Goal: Information Seeking & Learning: Learn about a topic

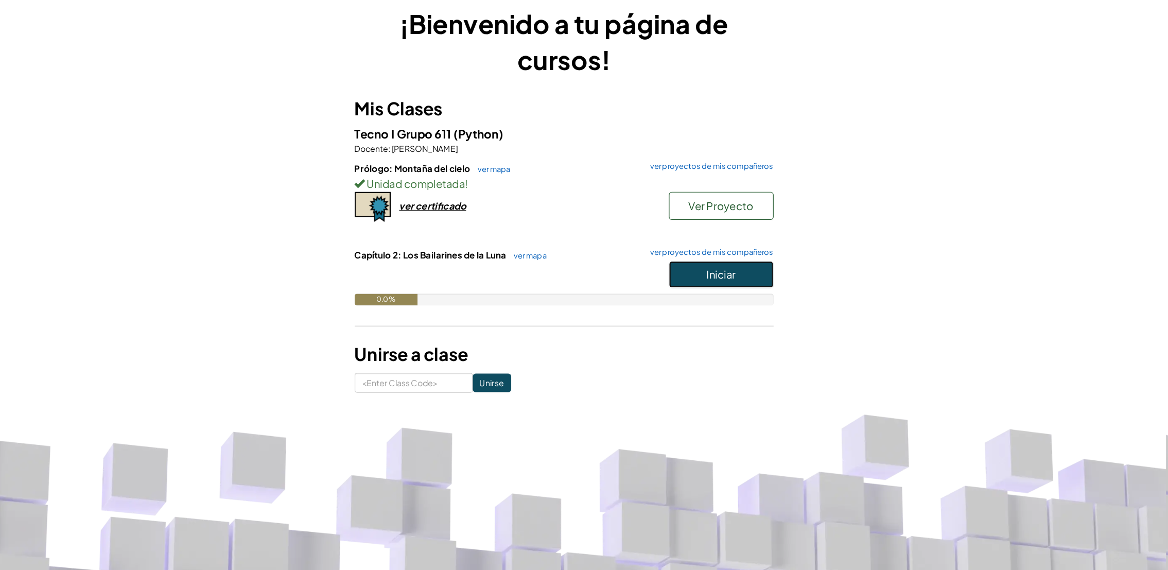
click at [707, 294] on button "Iniciar" at bounding box center [723, 289] width 93 height 24
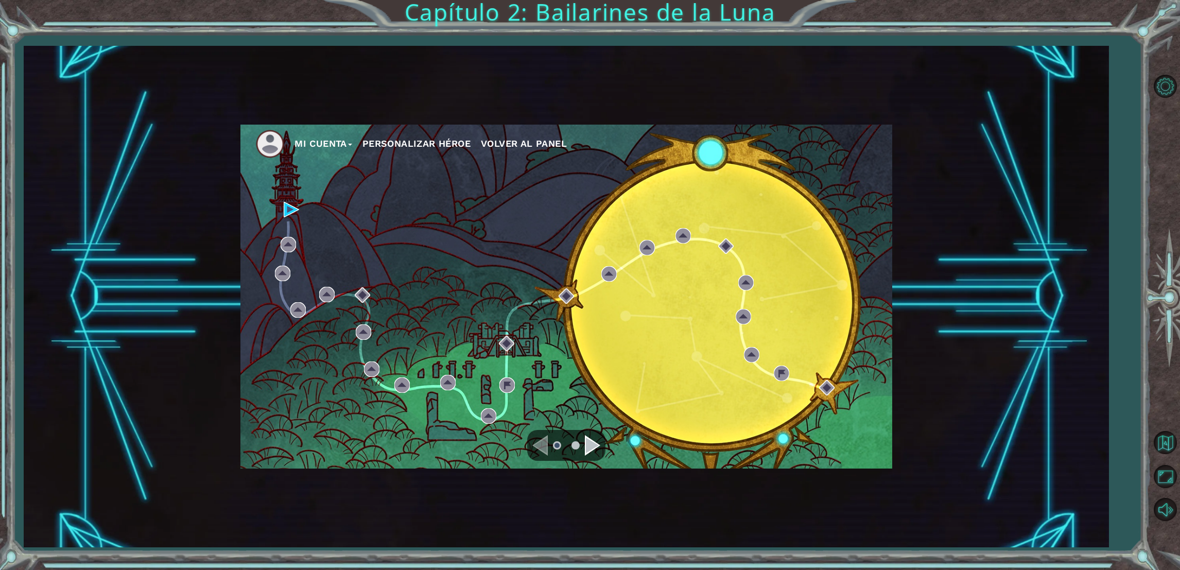
click at [595, 437] on div "Navigate to the next page" at bounding box center [592, 445] width 15 height 21
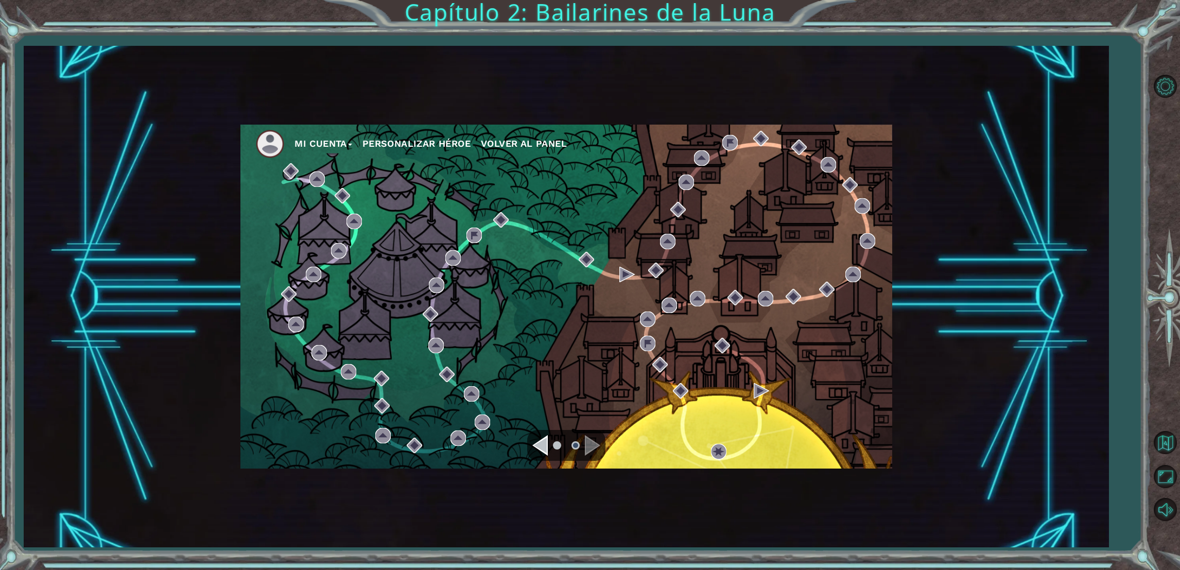
click at [549, 436] on ul at bounding box center [566, 445] width 37 height 21
click at [545, 442] on div "Navigate to the previous page" at bounding box center [539, 445] width 15 height 21
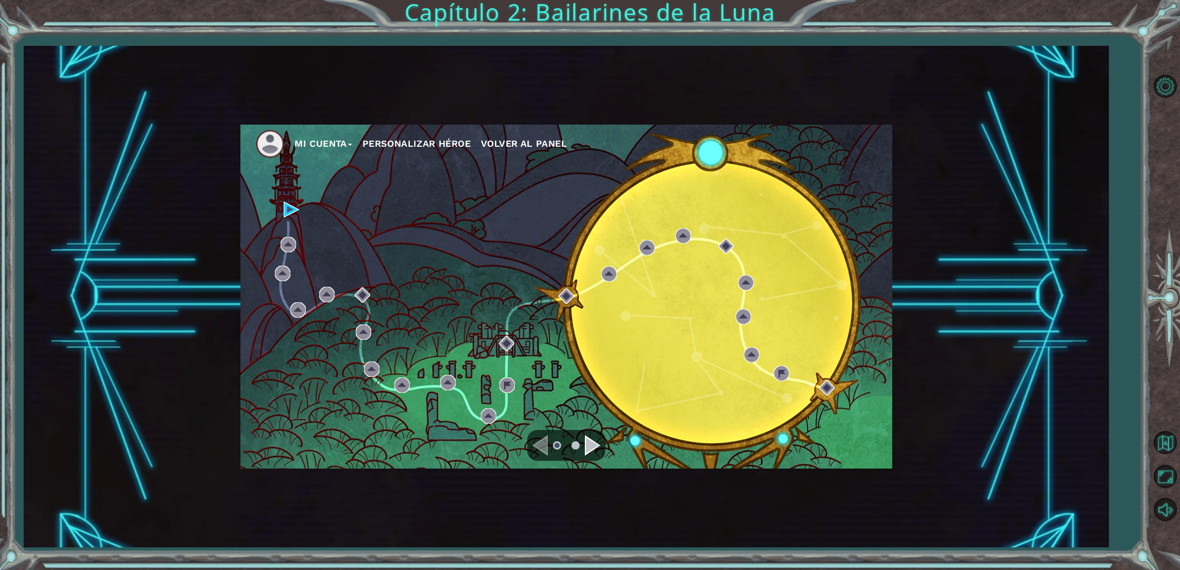
click at [440, 137] on button "Personalizar héroe" at bounding box center [416, 143] width 108 height 15
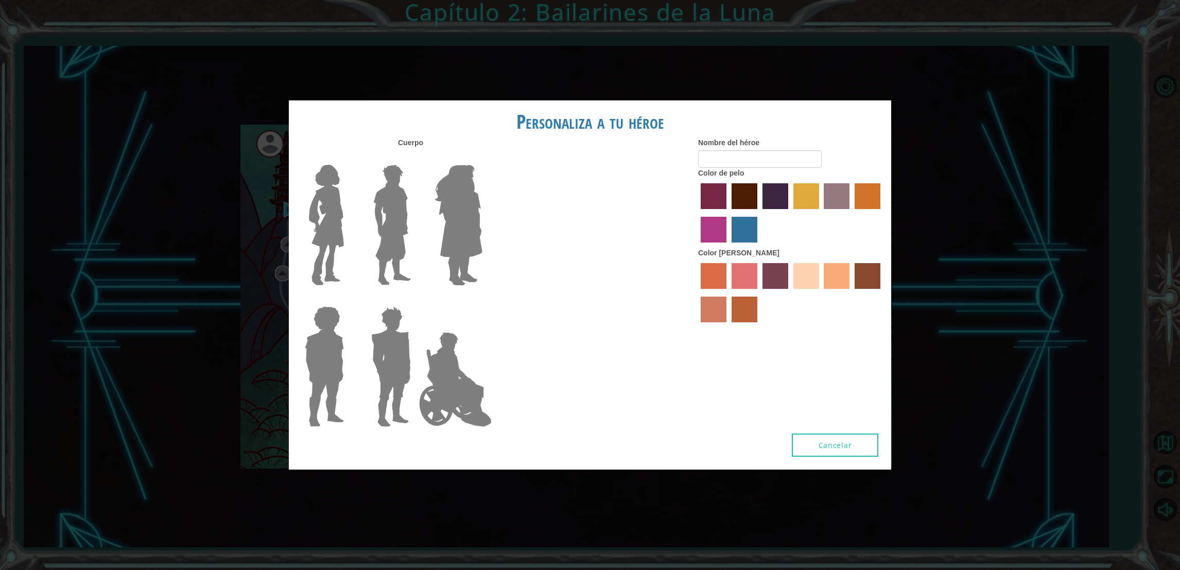
type input "Artantic"
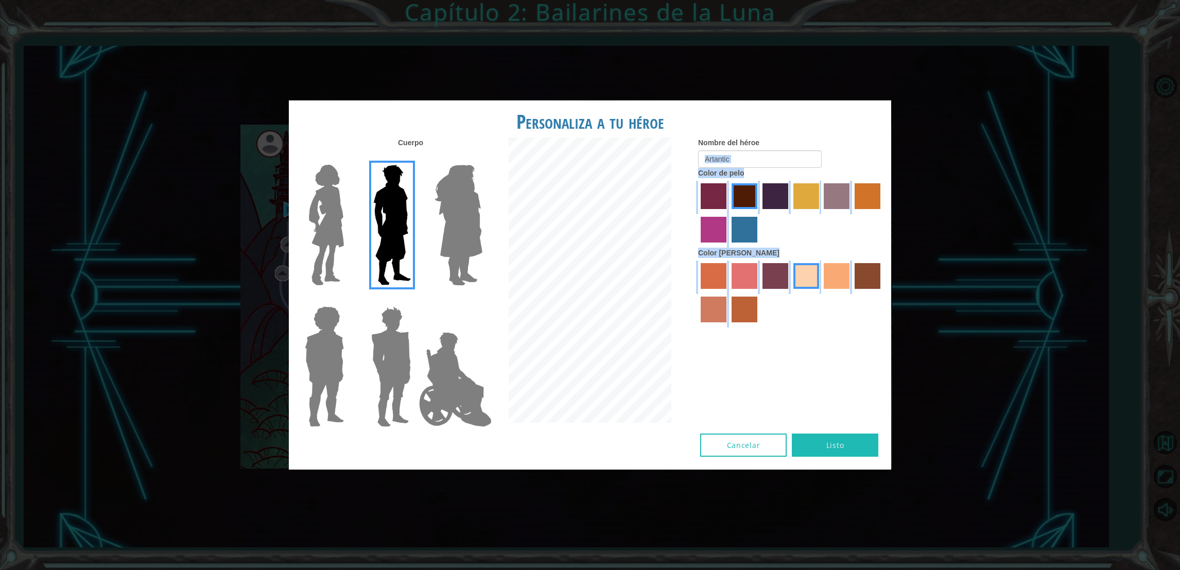
drag, startPoint x: 927, startPoint y: 159, endPoint x: 779, endPoint y: 341, distance: 234.5
click at [779, 341] on div "Personaliza a tu héroe Cuerpo Nombre del héroe Artantic Color de pelo Color [PE…" at bounding box center [590, 285] width 1180 height 570
drag, startPoint x: 779, startPoint y: 341, endPoint x: 827, endPoint y: 449, distance: 118.0
click at [827, 449] on button "Listo" at bounding box center [835, 444] width 86 height 23
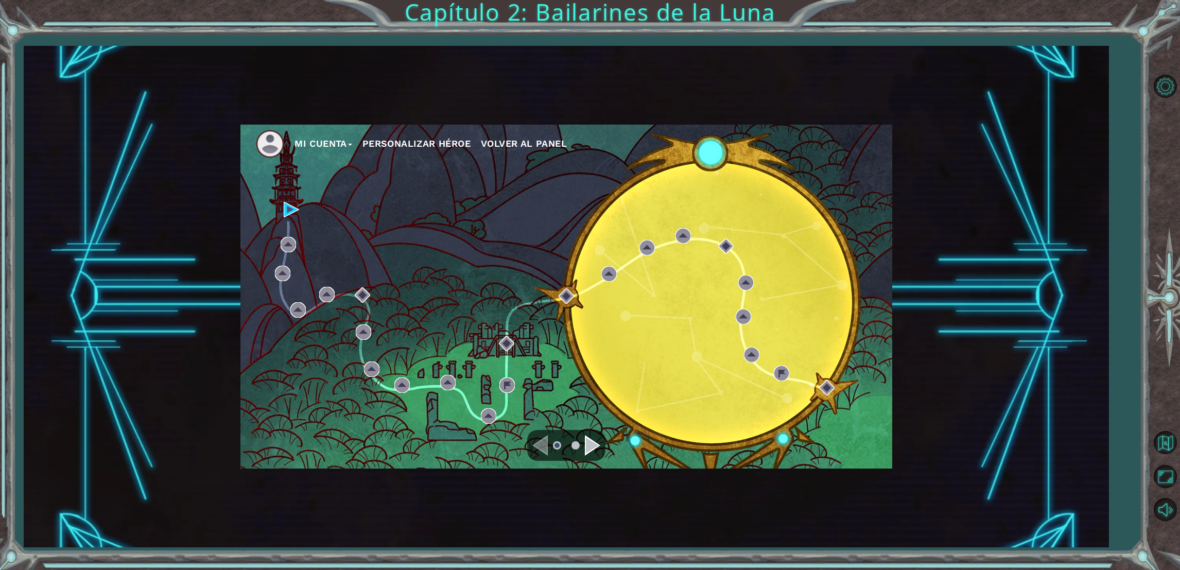
click at [593, 434] on div at bounding box center [566, 445] width 78 height 31
click at [590, 437] on div "Navigate to the next page" at bounding box center [592, 445] width 15 height 21
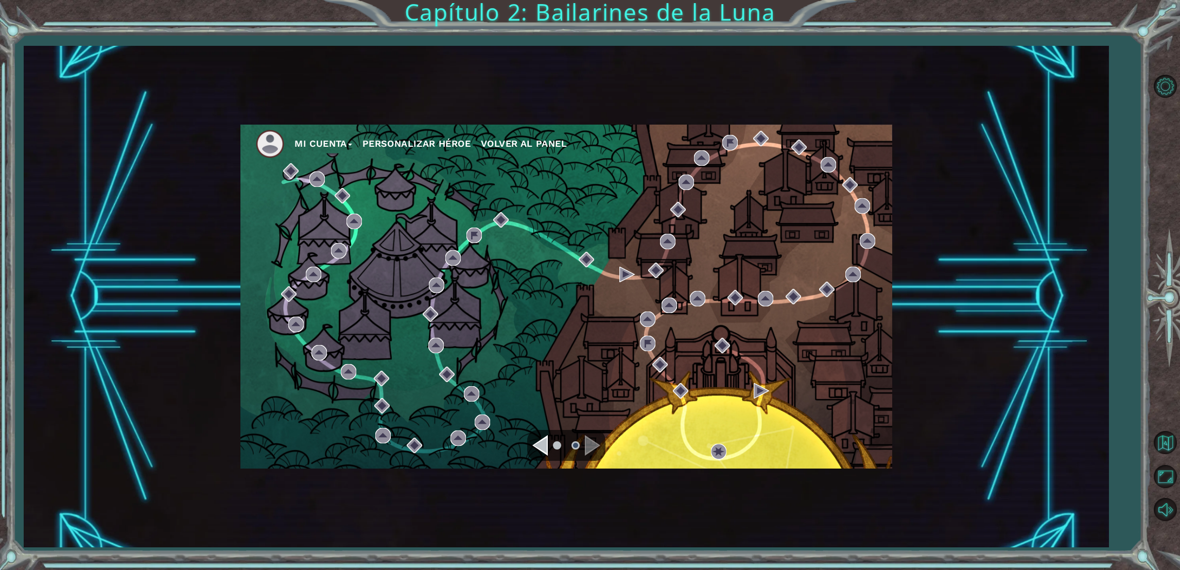
click at [548, 438] on div "Navigate to the previous page" at bounding box center [539, 445] width 15 height 21
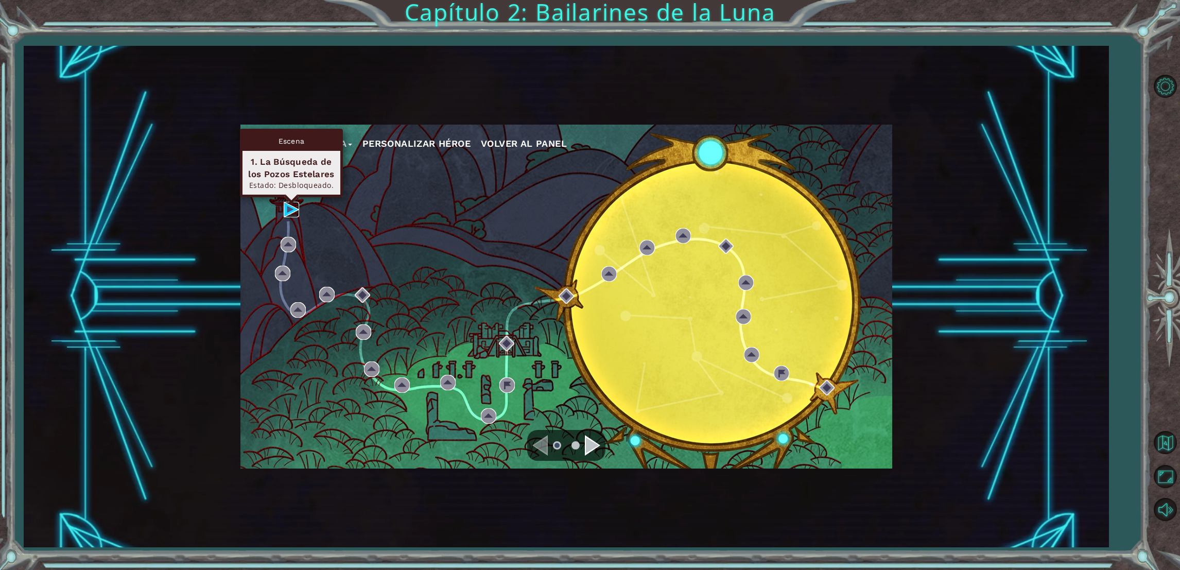
click at [289, 205] on img at bounding box center [291, 209] width 15 height 15
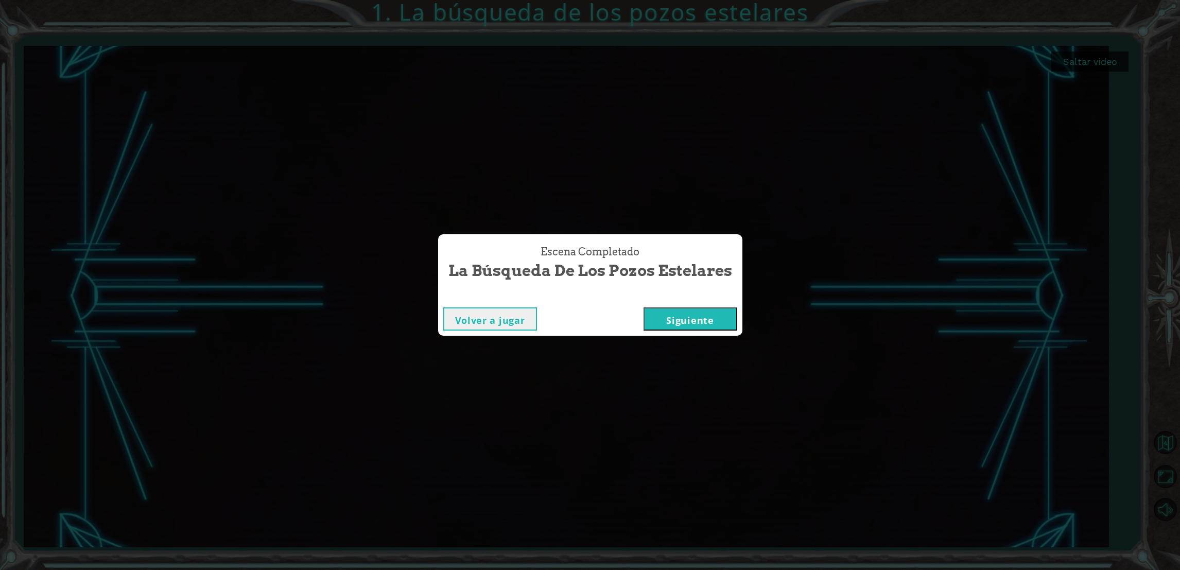
click at [678, 316] on button "Siguiente" at bounding box center [690, 318] width 94 height 23
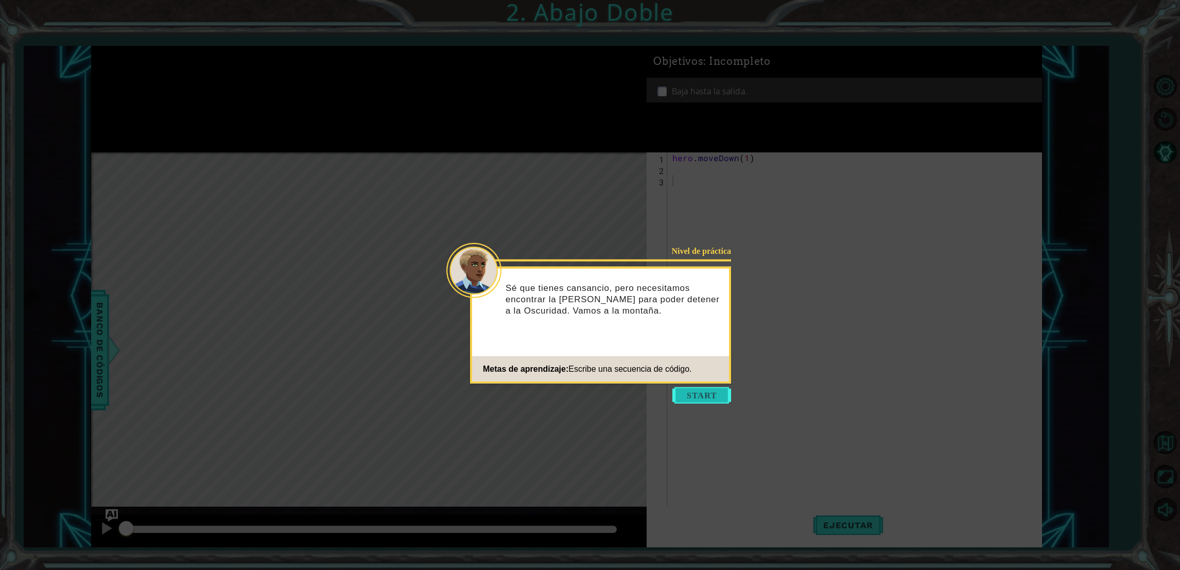
click at [683, 395] on button "Start" at bounding box center [701, 395] width 59 height 16
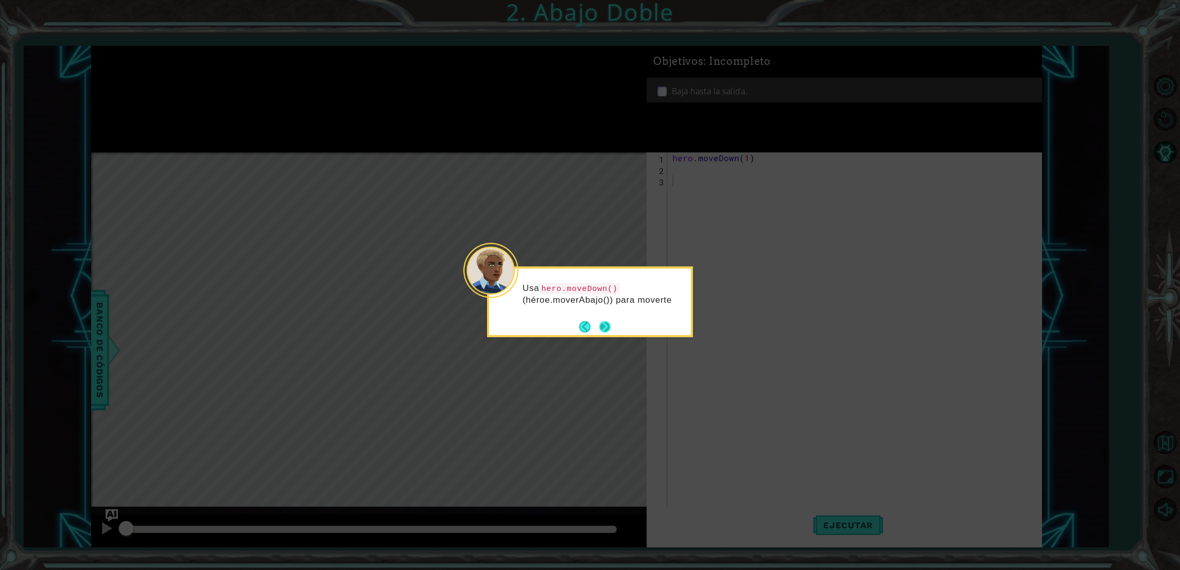
click at [603, 318] on div "Usa hero.moveDown() (héroe.moverAbajo()) para moverte" at bounding box center [590, 297] width 202 height 57
click at [603, 318] on div "Usa hero.moveDown() (héroe.moverAbajo()) para moverte por el camino." at bounding box center [590, 304] width 202 height 64
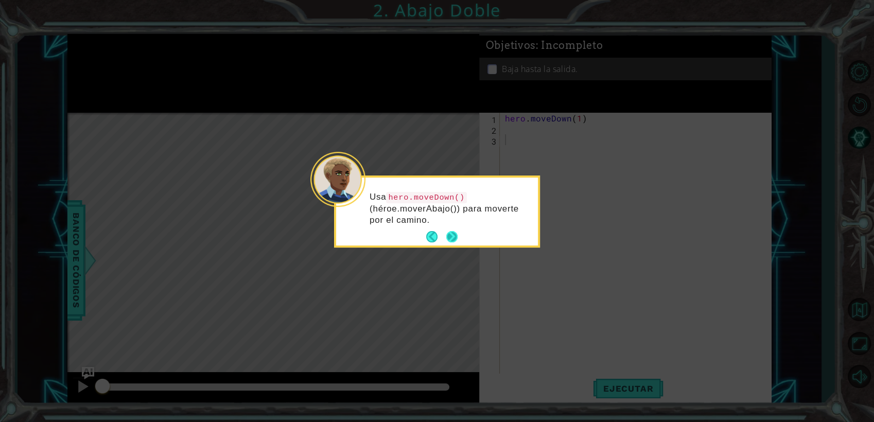
click at [450, 230] on footer at bounding box center [441, 237] width 31 height 15
click at [450, 232] on button "Next" at bounding box center [451, 237] width 11 height 11
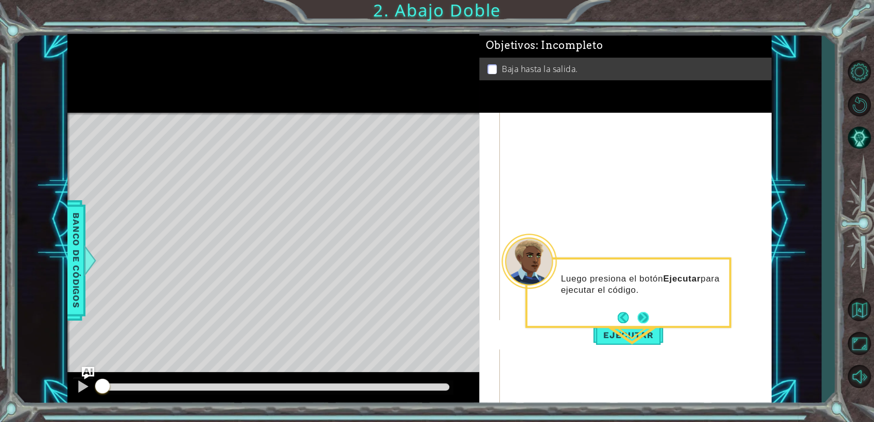
click at [638, 314] on button "Next" at bounding box center [643, 317] width 11 height 11
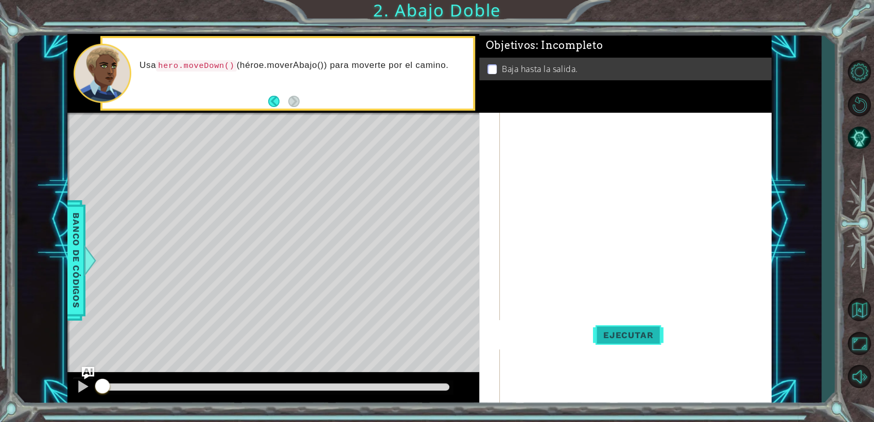
click at [609, 343] on button "Ejecutar" at bounding box center [628, 334] width 71 height 29
click at [273, 100] on button "Back" at bounding box center [278, 101] width 20 height 11
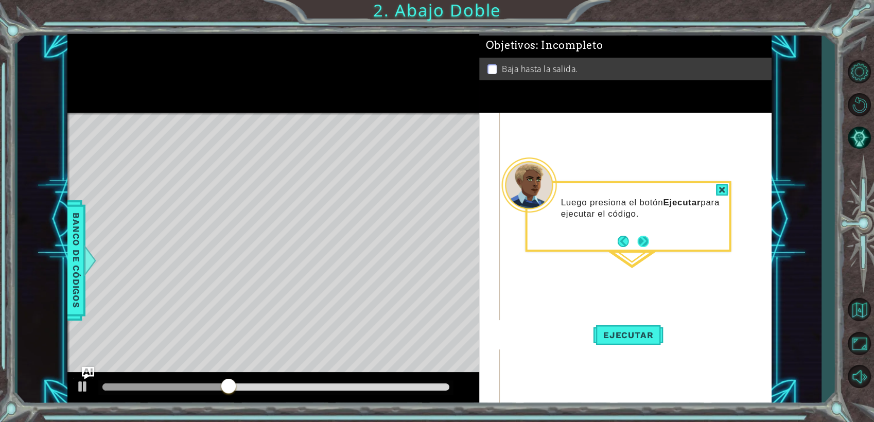
click at [645, 239] on button "Next" at bounding box center [643, 241] width 11 height 11
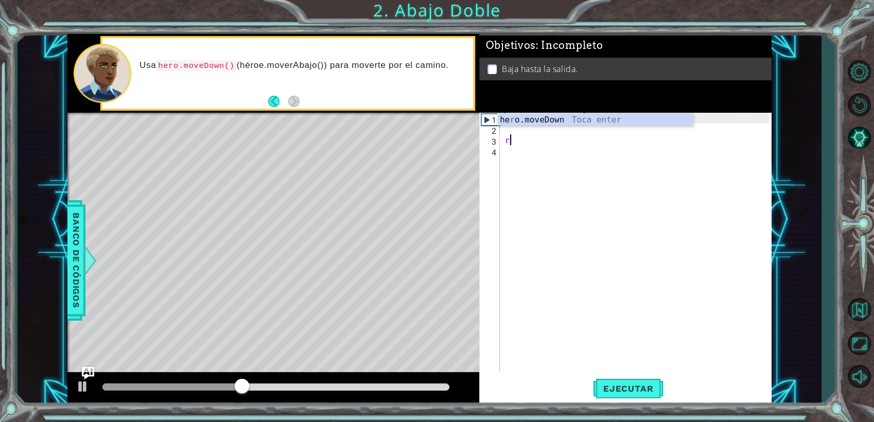
scroll to position [0, 0]
type textarea "r"
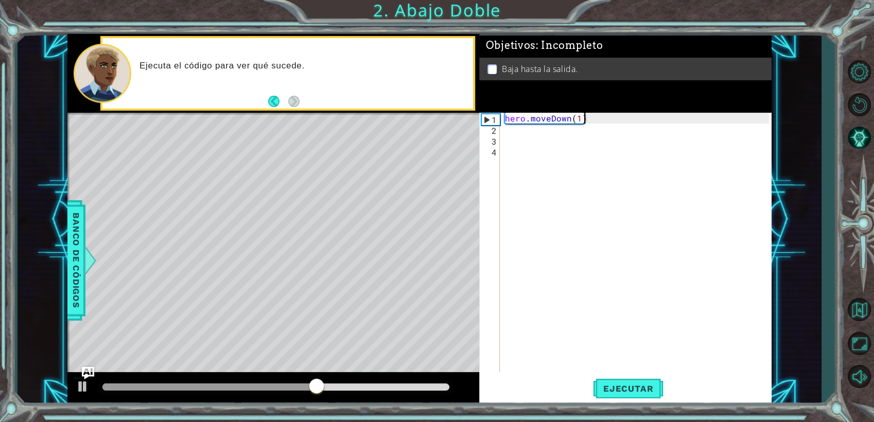
click at [586, 120] on div "hero . moveDown ( 1 )" at bounding box center [638, 253] width 271 height 281
type textarea "h"
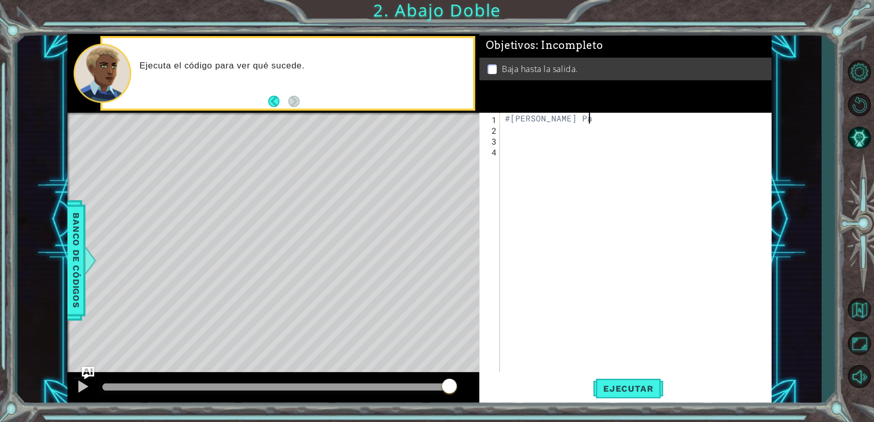
scroll to position [0, 5]
type textarea "#[PERSON_NAME]"
type textarea "hero.moveDown(2) #heroe se mueve 2 pasos hacia abajo"
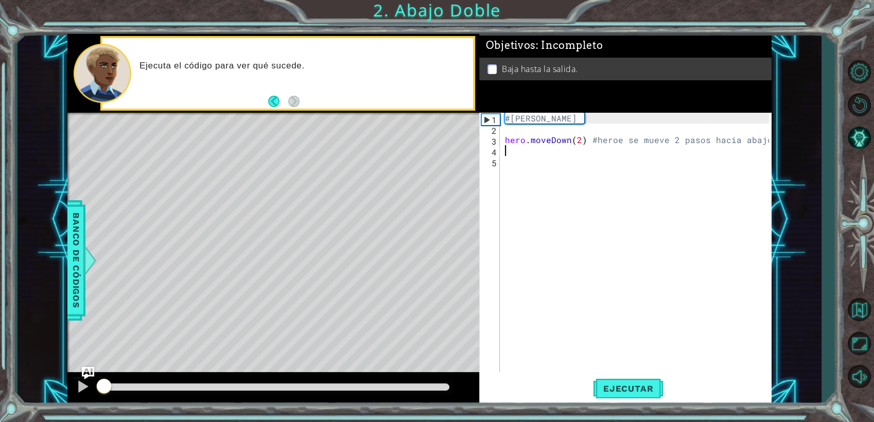
click at [103, 388] on div at bounding box center [103, 386] width 2 height 7
drag, startPoint x: 103, startPoint y: 388, endPoint x: 50, endPoint y: 421, distance: 62.7
click at [50, 422] on html "1 ההההההההההההההההההההההההההההההההההההההההההההההההההההההההההההההההההההההההההההה…" at bounding box center [437, 211] width 874 height 422
click at [219, 263] on div "Level Map" at bounding box center [305, 264] width 476 height 303
type textarea "#[PERSON_NAME]"
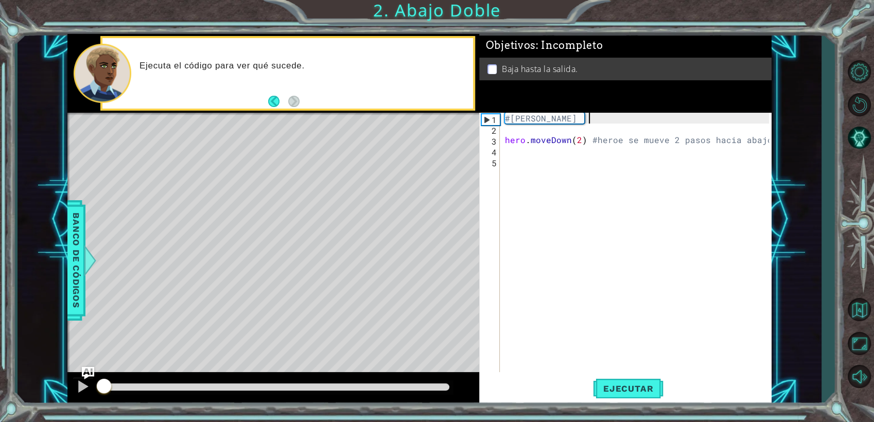
click at [589, 119] on div "#[PERSON_NAME] hero . moveDown ( 2 ) #heroe se mueve 2 pasos hacia abajo" at bounding box center [638, 253] width 271 height 281
click at [620, 113] on div "#[PERSON_NAME] hero . moveDown ( 2 ) #heroe se mueve 2 pasos hacia abajo" at bounding box center [638, 253] width 271 height 281
click at [510, 170] on div "#[PERSON_NAME] hero . moveDown ( 2 ) #heroe se mueve 2 pasos hacia abajo" at bounding box center [638, 253] width 271 height 281
click at [616, 388] on span "Ejecutar" at bounding box center [628, 388] width 71 height 10
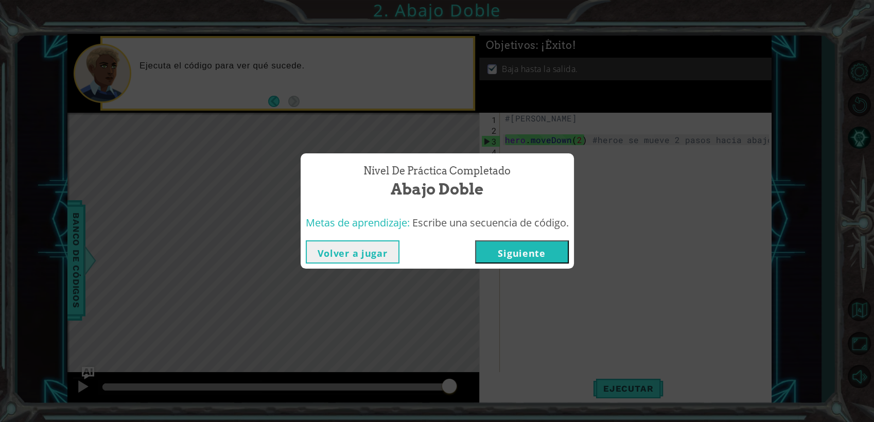
click at [371, 246] on button "Volver a jugar" at bounding box center [353, 251] width 94 height 23
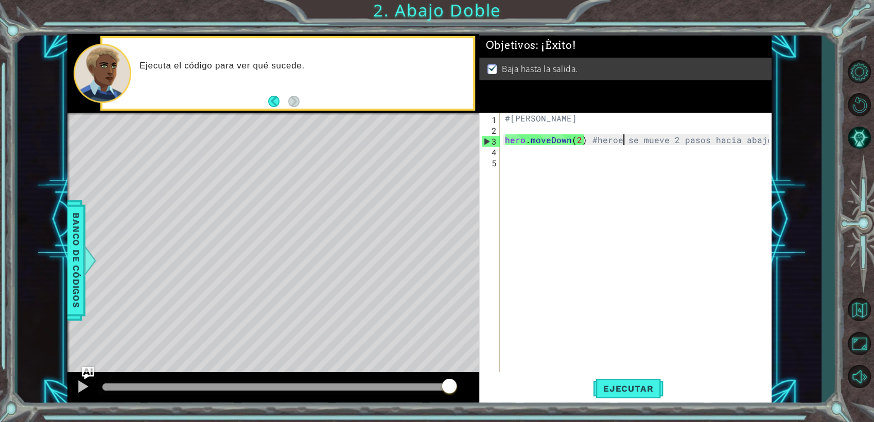
click at [623, 138] on div "#[PERSON_NAME] hero . moveDown ( 2 ) #heroe se mueve 2 pasos hacia abajo" at bounding box center [638, 253] width 271 height 281
click at [616, 141] on div "#[PERSON_NAME] hero . moveDown ( 2 ) #heroe se mueve 2 pasos hacia abajo" at bounding box center [638, 253] width 271 height 281
type textarea "hero.moveDown(2) #hero se mueve 2 pasos hacia abajo"
click at [639, 397] on button "Ejecutar" at bounding box center [628, 388] width 71 height 29
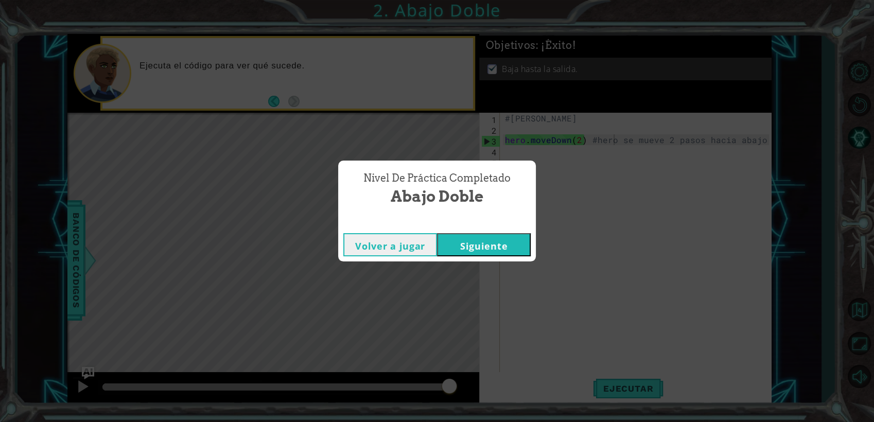
click at [473, 250] on button "Siguiente" at bounding box center [484, 244] width 94 height 23
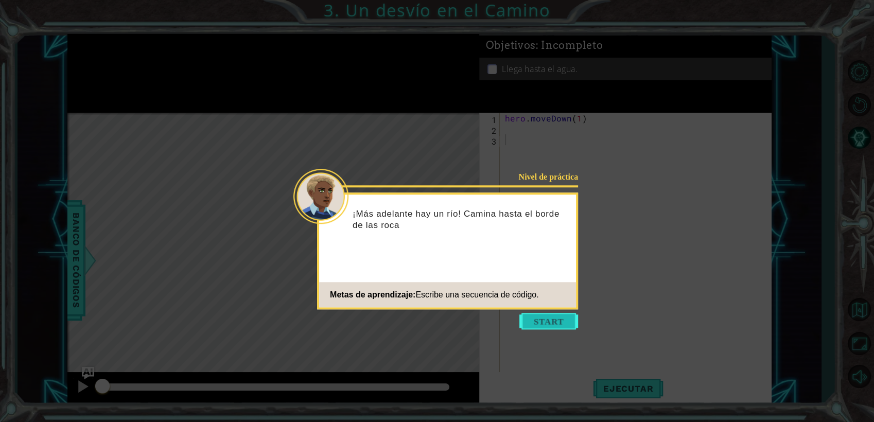
click at [550, 327] on button "Start" at bounding box center [548, 321] width 59 height 16
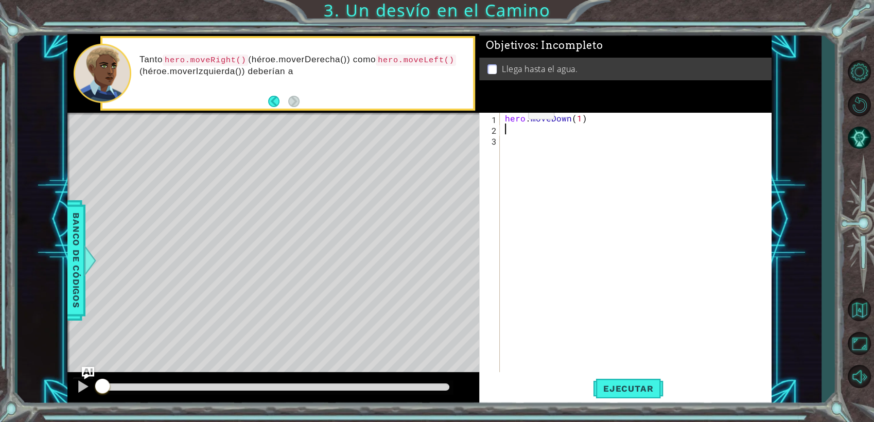
type textarea "hero.moveDown(1)"
type textarea "#[PERSON_NAME]"
type textarea "hero.moveDown(1)"
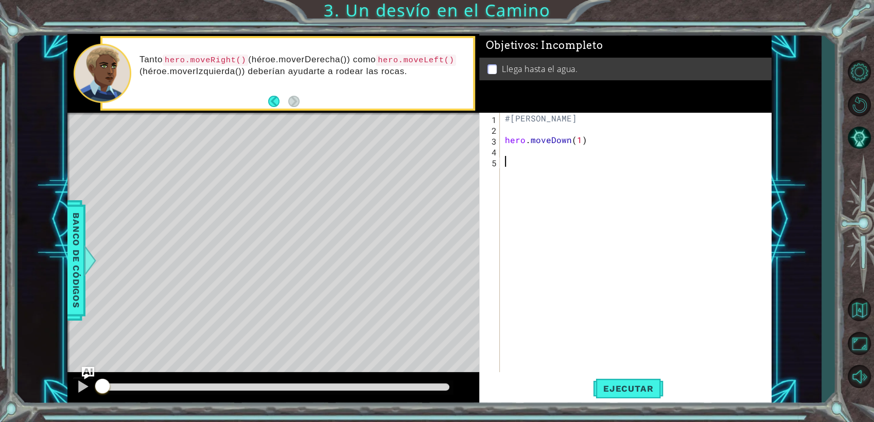
click at [638, 160] on div "#[PERSON_NAME] hero . moveDown ( 1 )" at bounding box center [638, 253] width 271 height 281
type textarea "hero.moveDown(1) #hero se mueve 1 paso hacia abajo"
type textarea "hero.moveLeft() #hero se mueve hacia la izquierda"
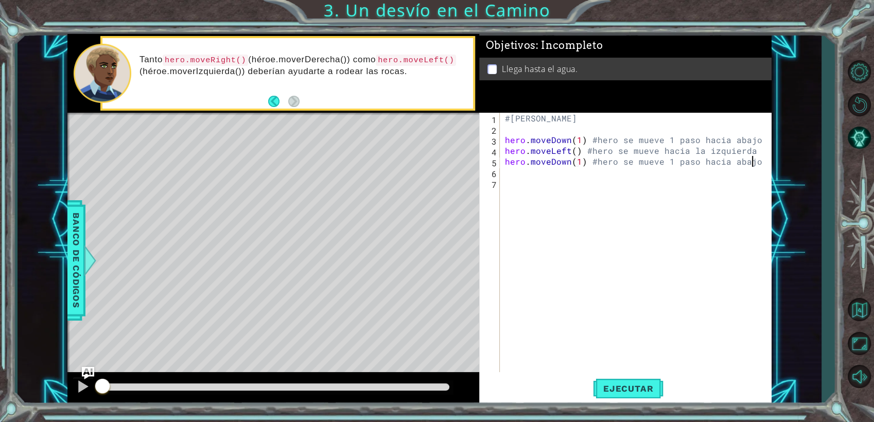
scroll to position [0, 14]
type textarea "hero.moveDown(1) #hero se mueve 1 paso hacia abajo"
click at [652, 395] on button "Ejecutar" at bounding box center [628, 388] width 71 height 29
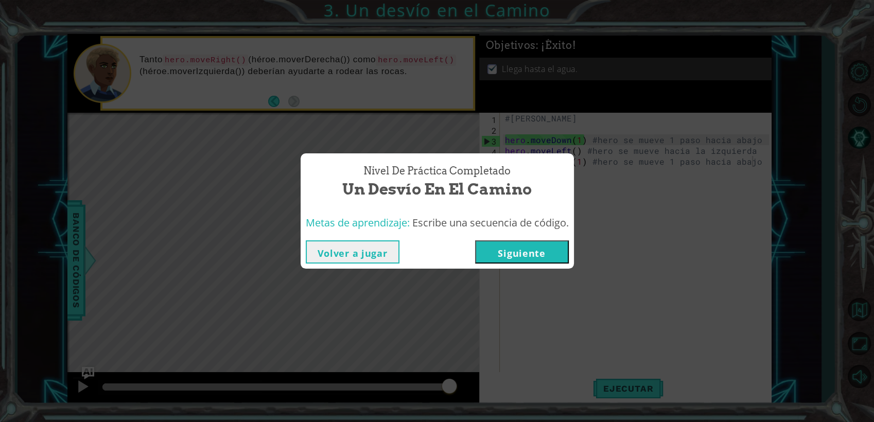
click at [331, 254] on button "Volver a jugar" at bounding box center [353, 251] width 94 height 23
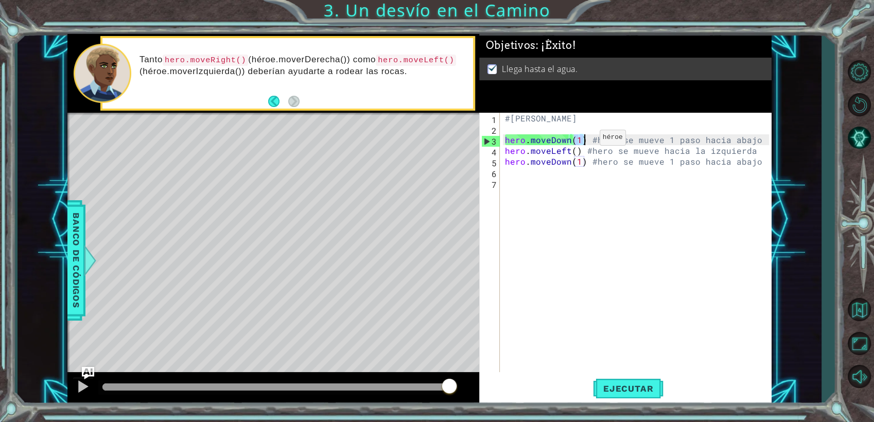
drag, startPoint x: 576, startPoint y: 139, endPoint x: 582, endPoint y: 140, distance: 5.7
click at [582, 140] on div "#[PERSON_NAME] hero . moveDown ( 1 ) #hero se mueve 1 paso hacia abajo hero . m…" at bounding box center [638, 253] width 271 height 281
click at [587, 241] on div "#[PERSON_NAME] hero . moveDown ( 1 ) #hero se mueve 1 paso hacia abajo hero . m…" at bounding box center [638, 253] width 271 height 281
click at [611, 383] on span "Ejecutar" at bounding box center [628, 388] width 71 height 10
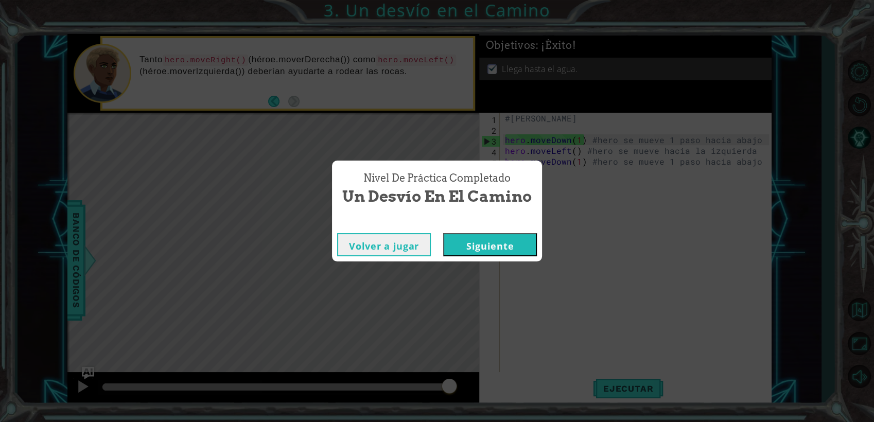
click at [449, 245] on button "Siguiente" at bounding box center [490, 244] width 94 height 23
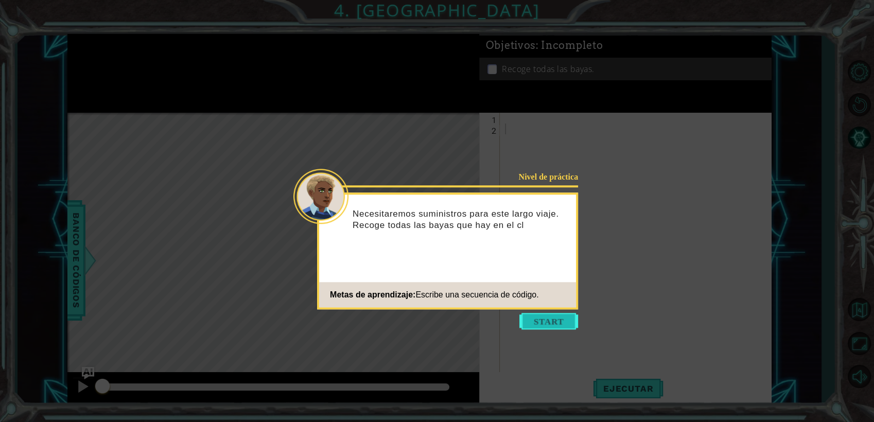
click at [547, 322] on button "Start" at bounding box center [548, 321] width 59 height 16
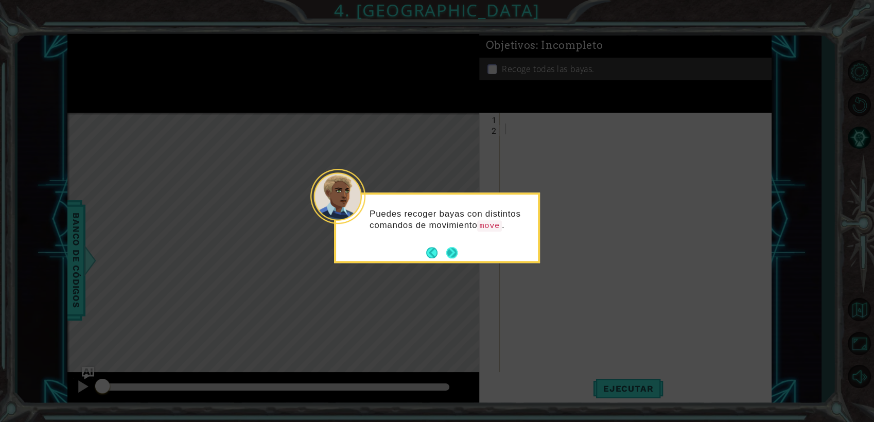
click at [455, 253] on button "Next" at bounding box center [451, 252] width 11 height 11
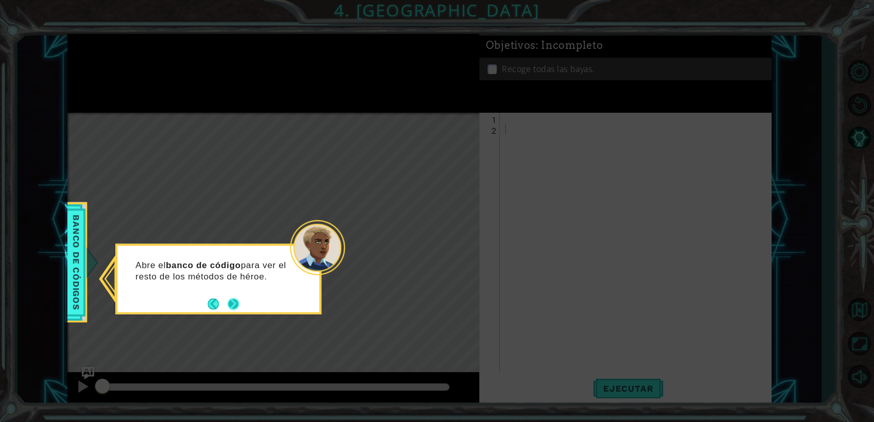
click at [238, 307] on button "Next" at bounding box center [232, 303] width 11 height 11
click at [234, 302] on button "Next" at bounding box center [232, 303] width 11 height 11
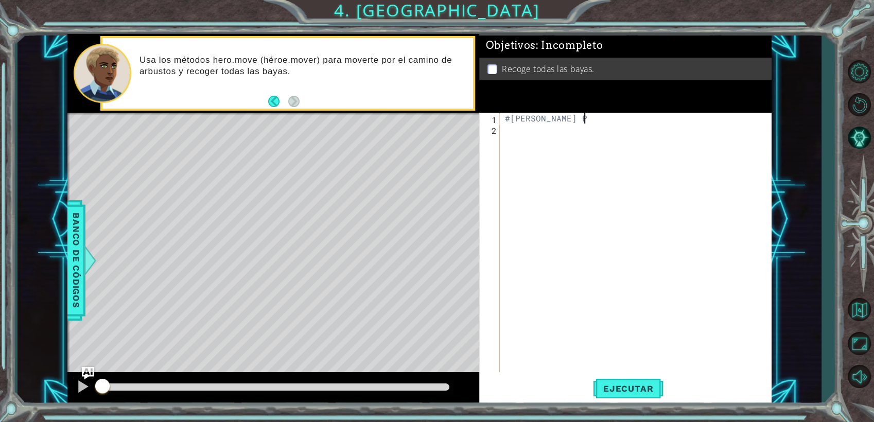
scroll to position [0, 5]
type textarea "#[PERSON_NAME]"
type textarea "H"
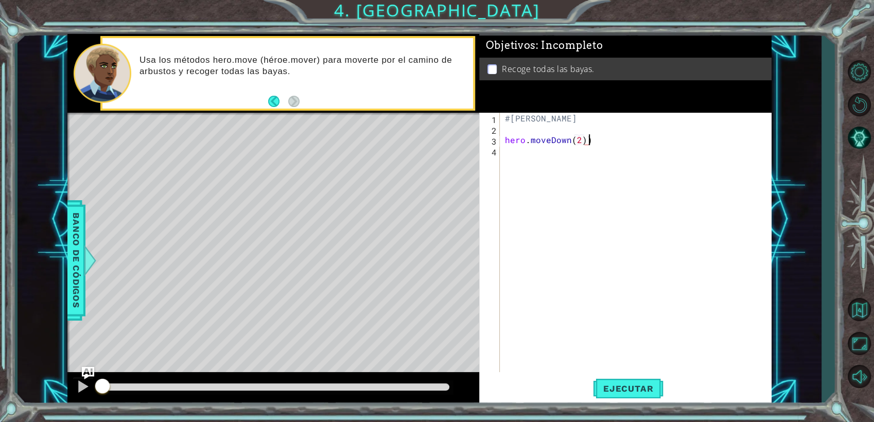
type textarea "hero.moveDown(2)"
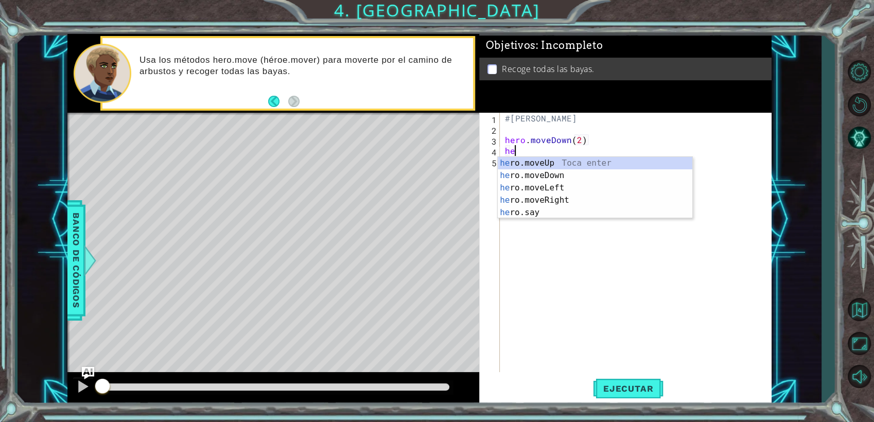
scroll to position [0, 0]
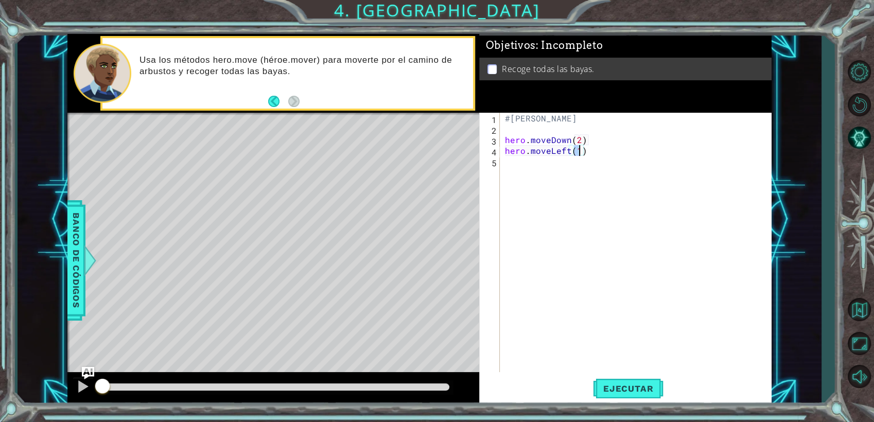
type textarea "hero.moveLeft(2)"
type textarea "hero.moveUp(2)"
type textarea "hero.moveDown(2) #hero se mueve 2 pasos hacia abajo"
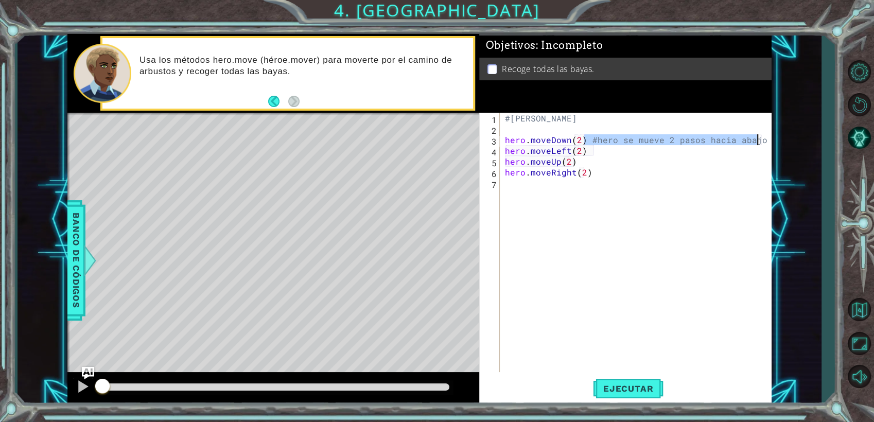
drag, startPoint x: 584, startPoint y: 137, endPoint x: 789, endPoint y: 138, distance: 204.8
click at [789, 138] on div "1 ההההההההההההההההההההההההההההההההההההההההההההההההההההההההההההההההההההההההההההה…" at bounding box center [419, 220] width 804 height 372
click at [621, 167] on div "#[PERSON_NAME] hero . moveDown ( 2 ) #hero se mueve 2 pasos hacia abajo hero . …" at bounding box center [638, 253] width 271 height 281
paste textarea "#hero se mueve 2 pasos hacia abajo"
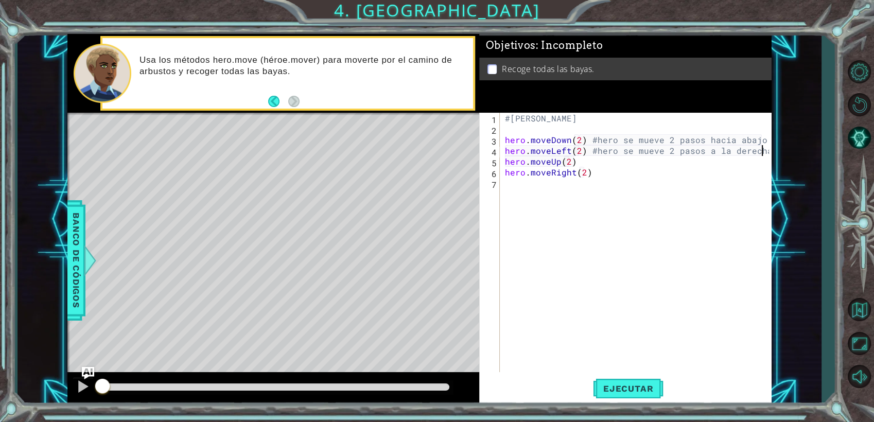
scroll to position [0, 4]
paste textarea "#hero se mueve 2 pasos hacia abajo"
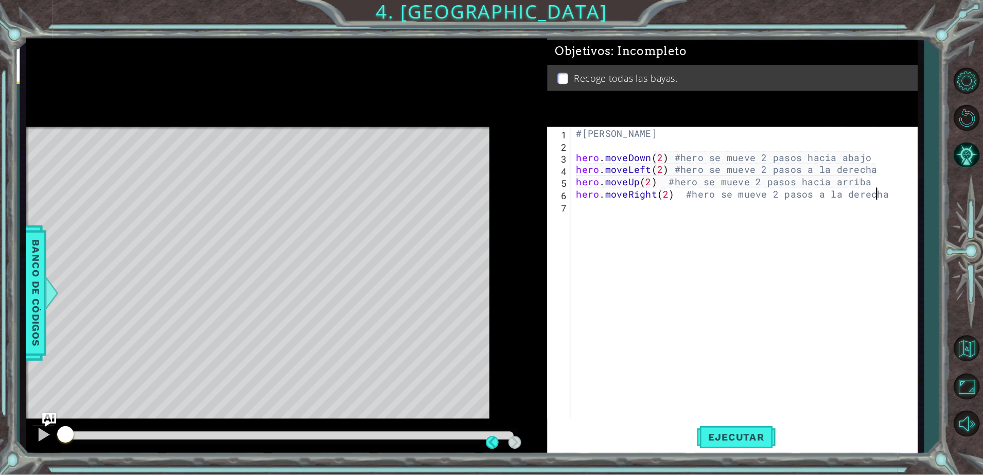
scroll to position [0, 16]
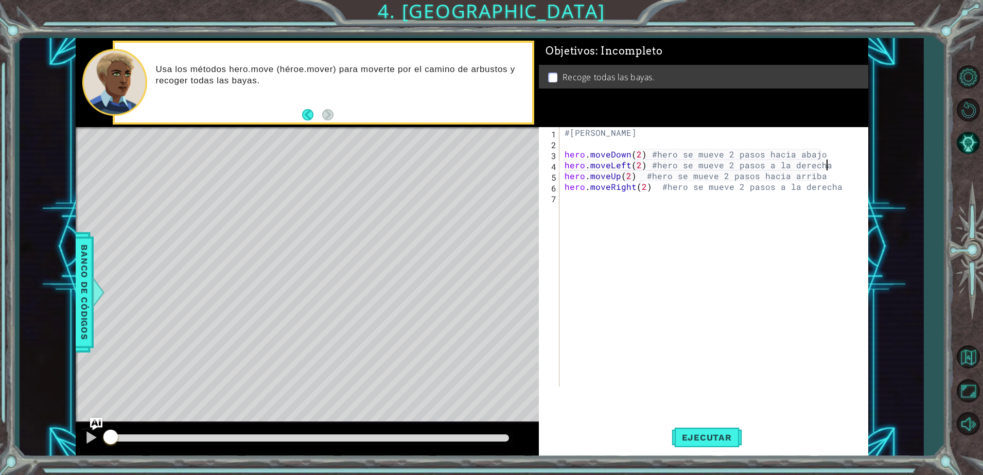
click at [830, 165] on div "#[PERSON_NAME] hero . moveDown ( 2 ) #hero se mueve 2 pasos hacia abajo hero . …" at bounding box center [716, 267] width 307 height 281
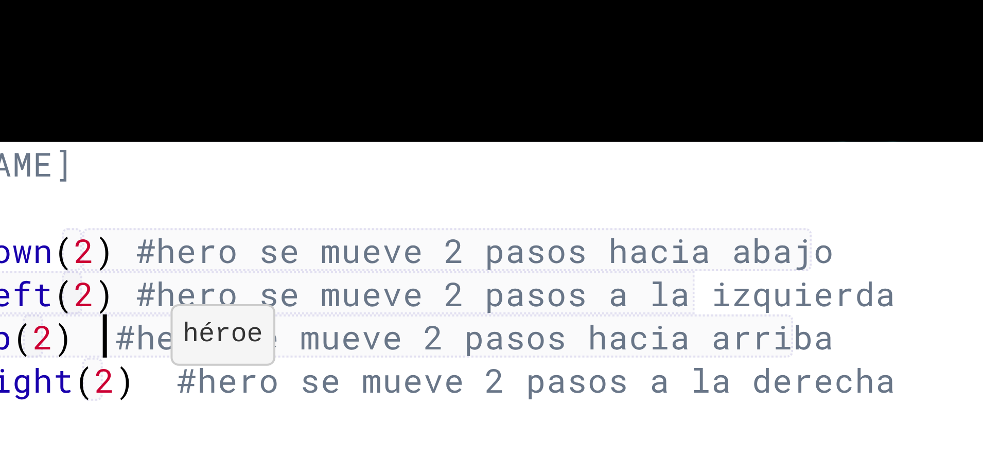
click at [643, 178] on div "#[PERSON_NAME] hero . moveDown ( 2 ) #hero se mueve 2 pasos hacia abajo hero . …" at bounding box center [716, 267] width 307 height 281
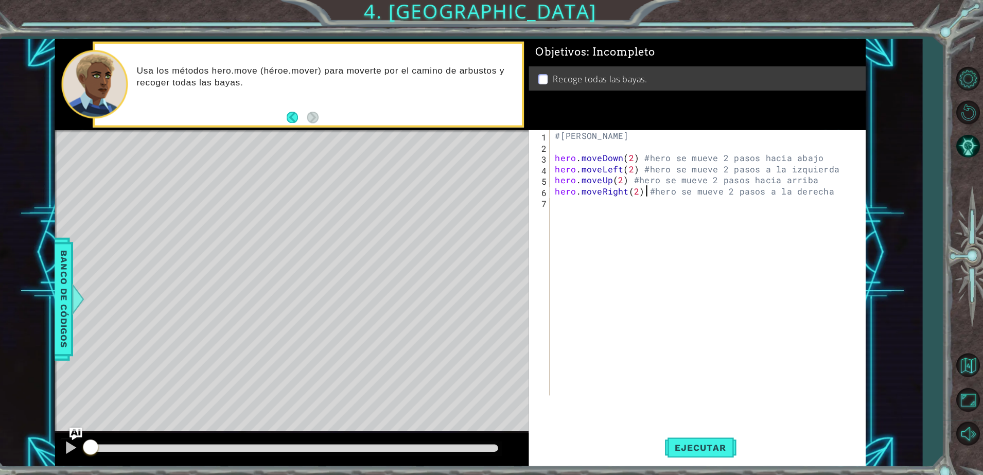
scroll to position [0, 0]
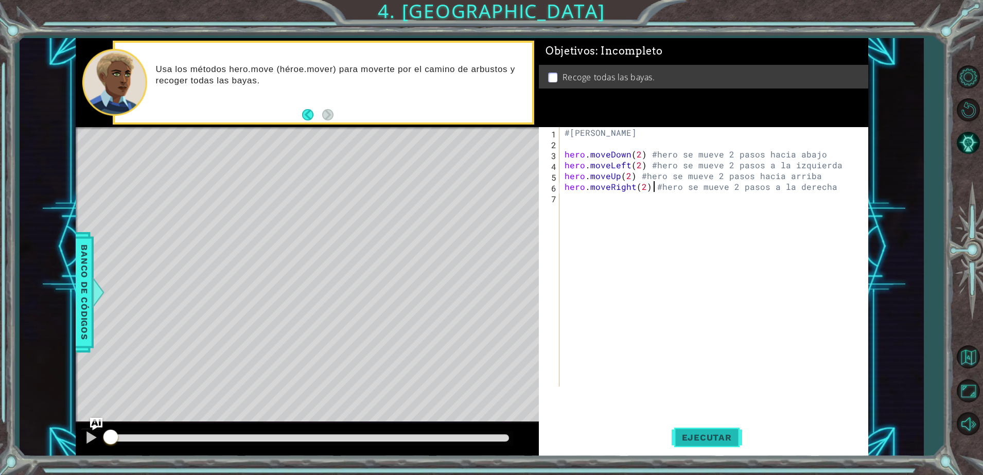
type textarea "hero.moveRight(2) #hero se mueve 2 pasos a la derecha"
click at [730, 439] on span "Ejecutar" at bounding box center [707, 437] width 71 height 10
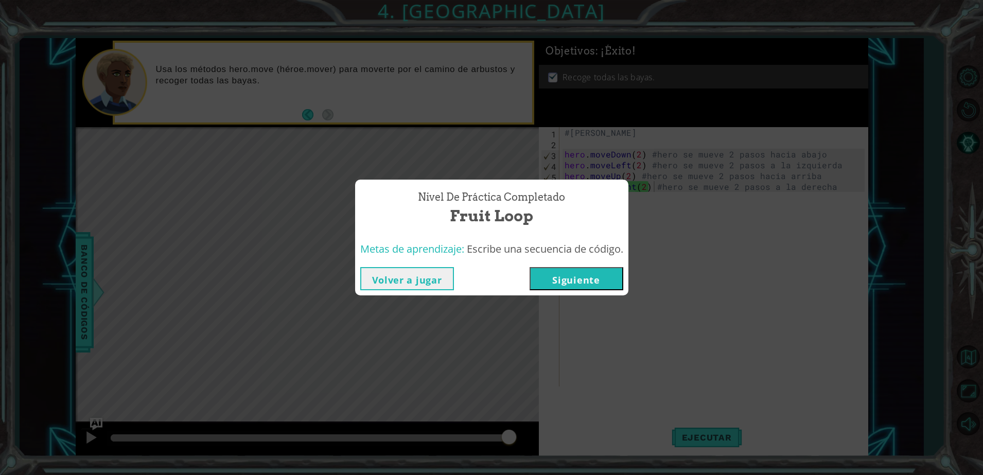
click at [601, 278] on button "Siguiente" at bounding box center [577, 278] width 94 height 23
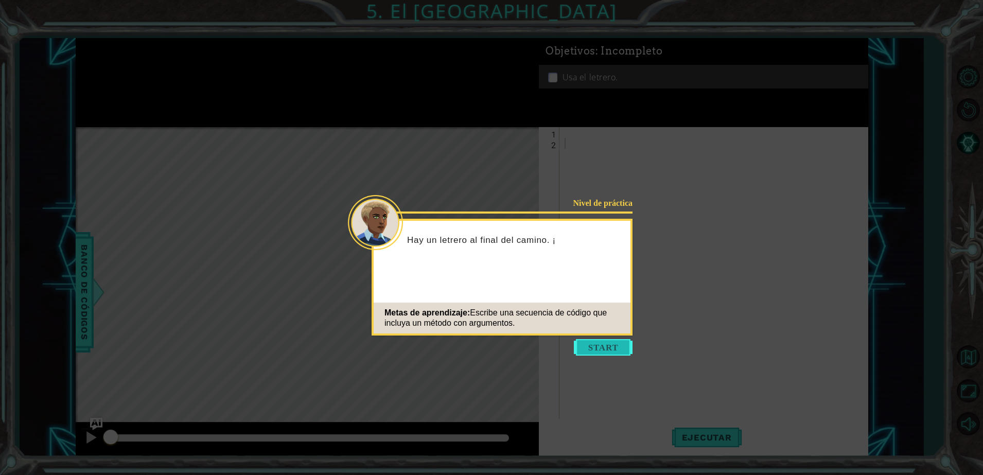
click at [599, 345] on button "Start" at bounding box center [603, 347] width 59 height 16
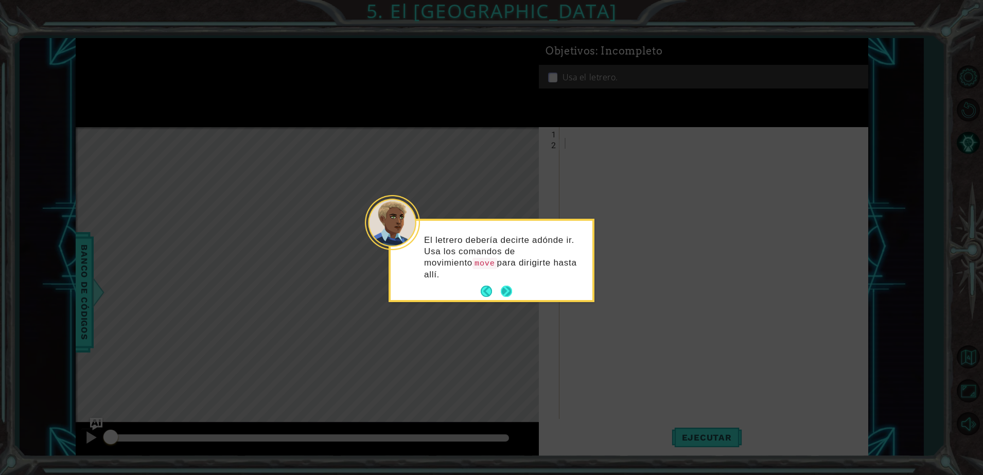
click at [512, 286] on button "Next" at bounding box center [506, 291] width 11 height 11
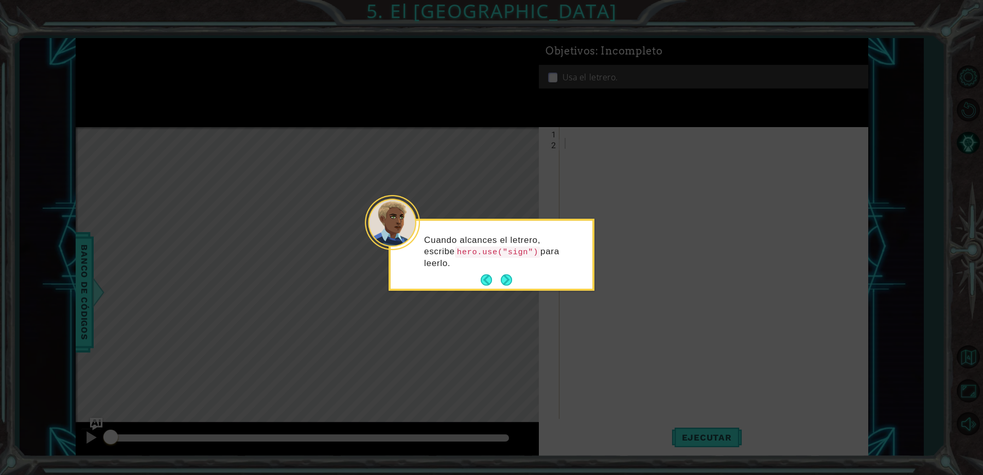
click at [512, 278] on button "Next" at bounding box center [506, 279] width 11 height 11
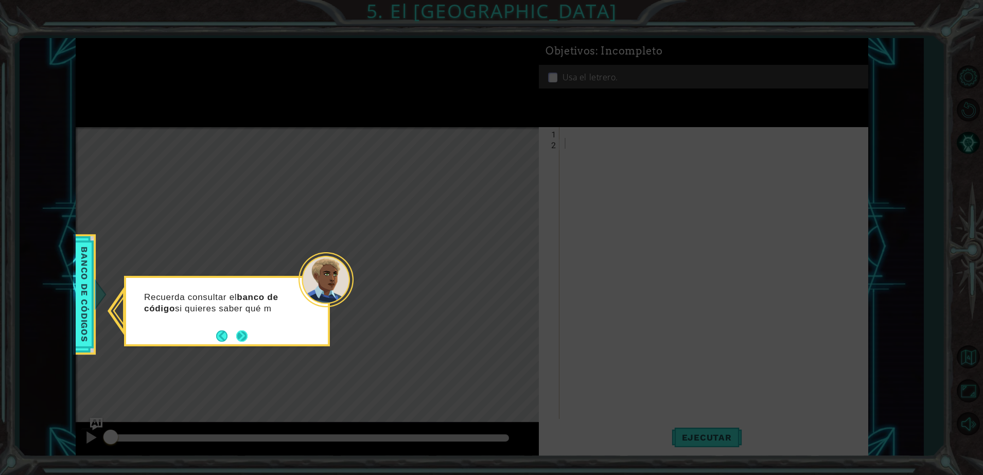
click at [249, 331] on div "Recuerda consultar el banco de código si quieres saber qué m" at bounding box center [227, 308] width 202 height 52
click at [241, 339] on button "Next" at bounding box center [241, 336] width 11 height 11
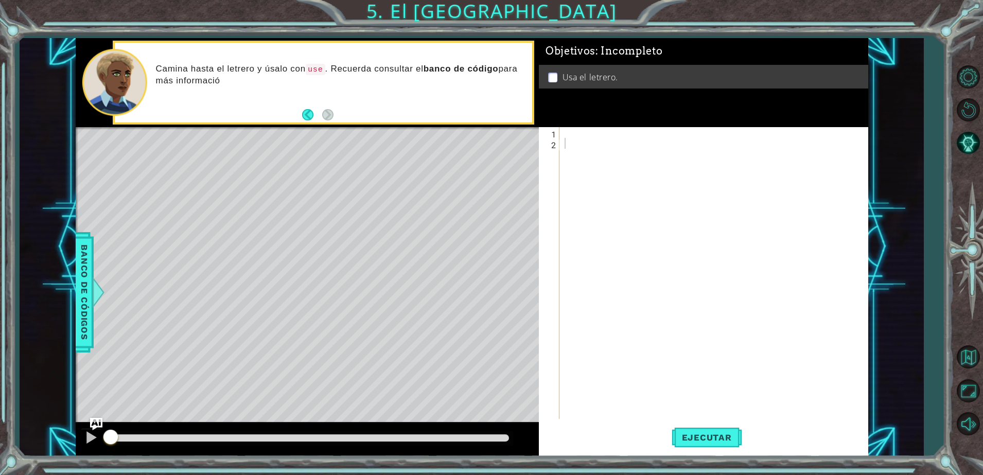
drag, startPoint x: 155, startPoint y: 62, endPoint x: 274, endPoint y: 98, distance: 124.6
click at [274, 98] on div "Camina hasta el letrero y úsalo con use . Recuerda consultar el banco de código…" at bounding box center [323, 83] width 417 height 80
click at [578, 129] on div at bounding box center [716, 283] width 307 height 313
type textarea "#[PERSON_NAME]"
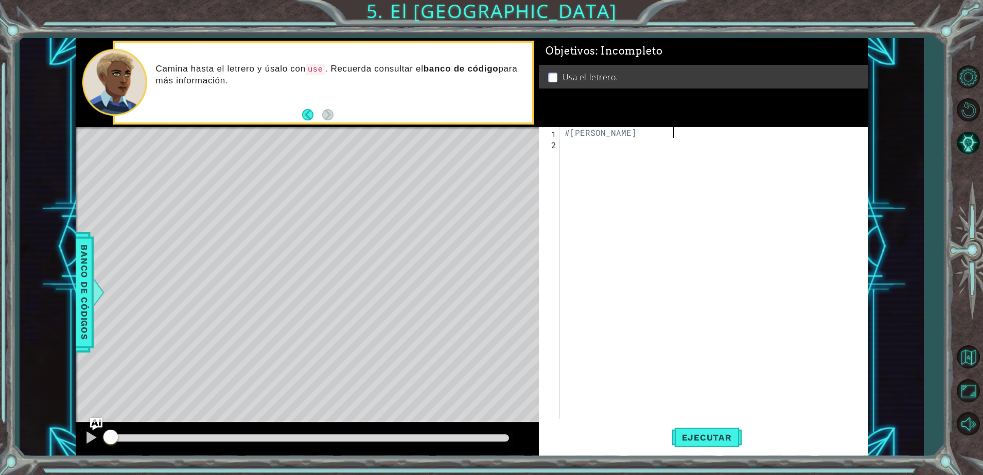
scroll to position [0, 0]
type textarea "hero.moveRight()"
type textarea "hero.moveRight() #hero se mueve a la derecha"
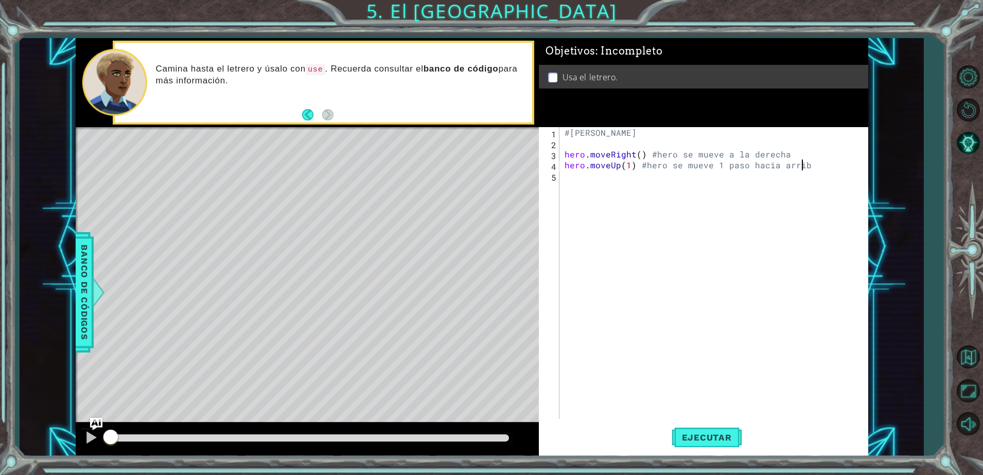
type textarea "hero.moveUp(1) #hero se mueve 1 paso hacia arriba"
click at [652, 177] on div "#[PERSON_NAME] hero . moveRight ( ) #hero se mueve a la derecha hero . moveUp (…" at bounding box center [716, 283] width 307 height 313
type textarea "hero.moveLeft(1) #hero se mueve 1 paso a la izquierda"
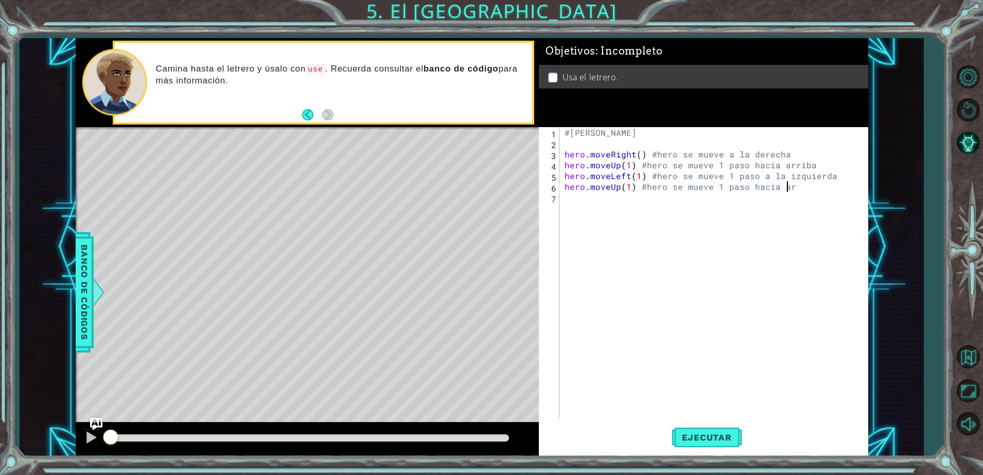
scroll to position [0, 13]
type textarea "hero.moveUp(1) #hero se mueve 1 paso hacia arriba"
type textarea "hero.moveRight(2)"
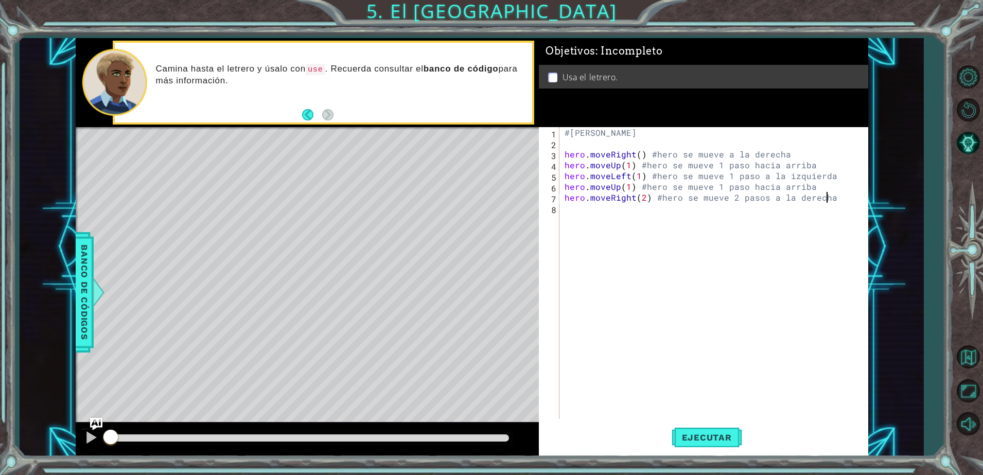
type textarea "hero.moveRight(2) #hero se mueve 2 pasos a la derecha"
click at [652, 177] on div "#[PERSON_NAME] hero . moveRight ( ) #hero se mueve a la derecha hero . moveUp (…" at bounding box center [716, 283] width 307 height 313
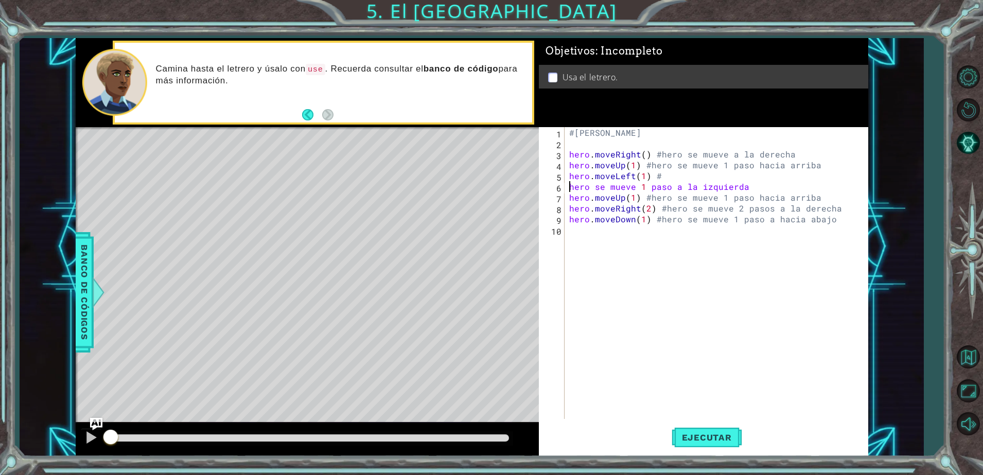
scroll to position [0, 1]
click at [767, 183] on div "#[PERSON_NAME] hero . moveRight ( ) #hero se mueve a la derecha hero . moveUp (…" at bounding box center [718, 283] width 303 height 313
click at [609, 187] on div "#[PERSON_NAME] hero . moveRight ( ) #hero se mueve a la derecha hero . moveUp (…" at bounding box center [718, 283] width 303 height 313
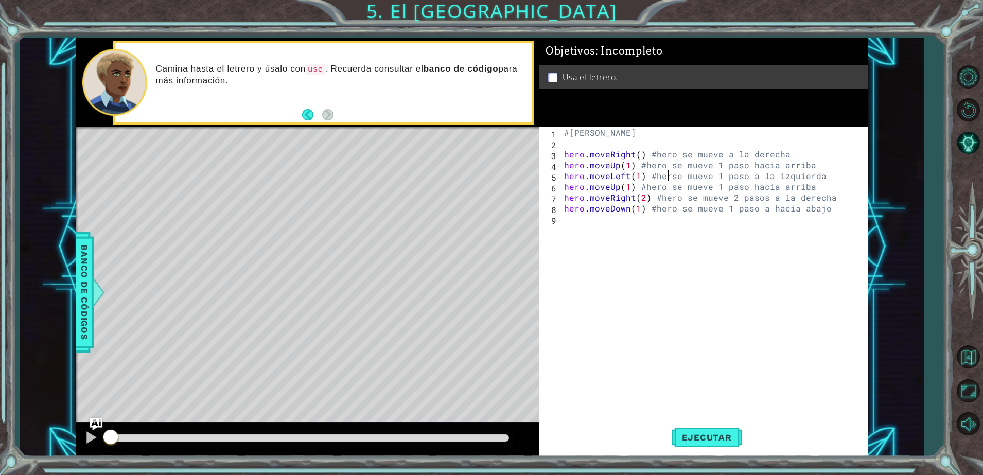
scroll to position [0, 7]
type textarea "hero.moveLeft(1) #hero se mueve 1 paso a la izquierda"
click at [594, 242] on div "#[PERSON_NAME] hero . moveRight ( ) #hero se mueve a la derecha hero . moveUp (…" at bounding box center [715, 283] width 307 height 313
type textarea "hero.use("sign")"
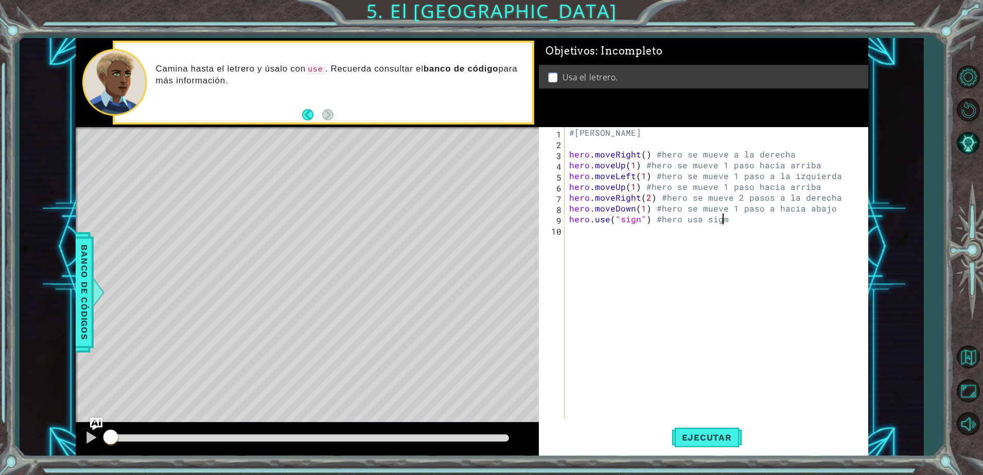
scroll to position [0, 9]
type textarea "hero.use("sign") #hero usa sign"
click at [713, 436] on span "Ejecutar" at bounding box center [707, 437] width 71 height 10
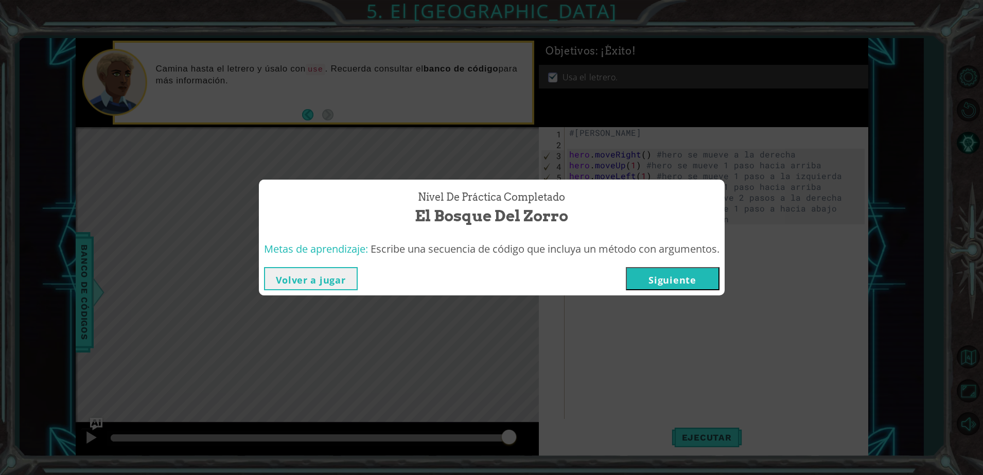
click at [661, 274] on button "Siguiente" at bounding box center [673, 278] width 94 height 23
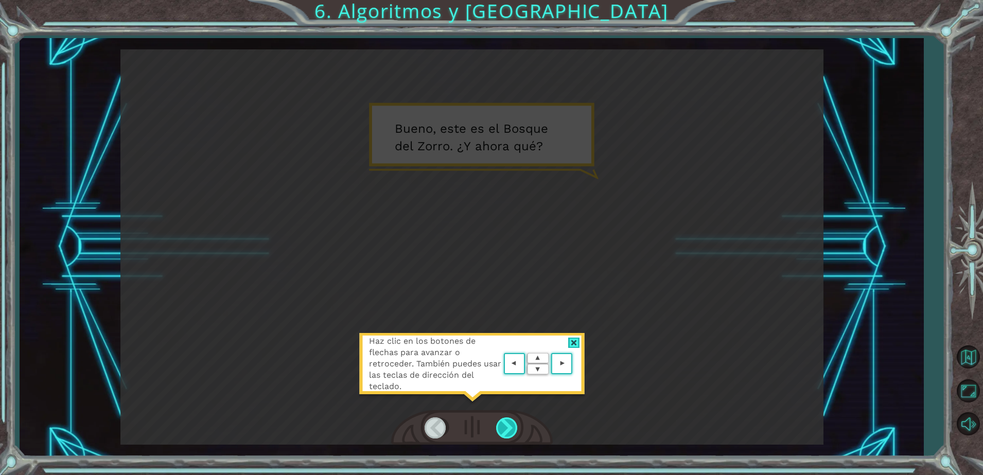
click at [505, 426] on div at bounding box center [507, 427] width 23 height 21
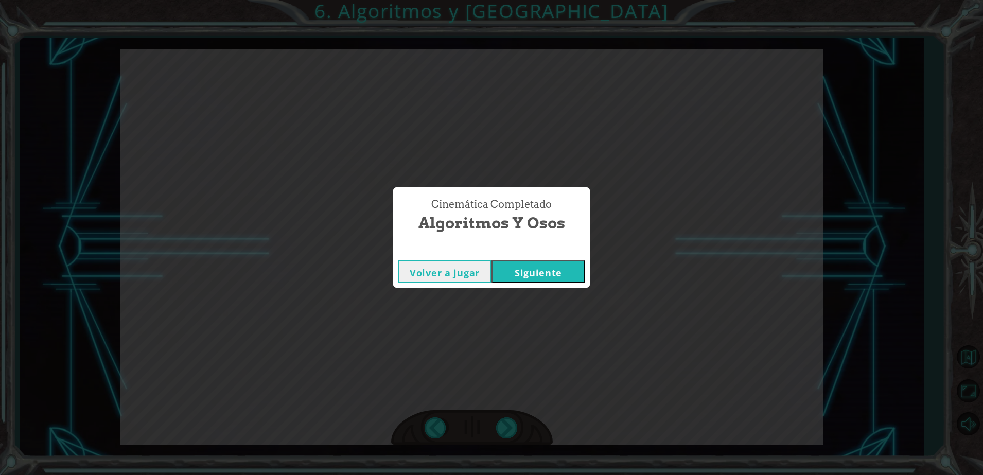
click at [543, 270] on button "Siguiente" at bounding box center [538, 271] width 94 height 23
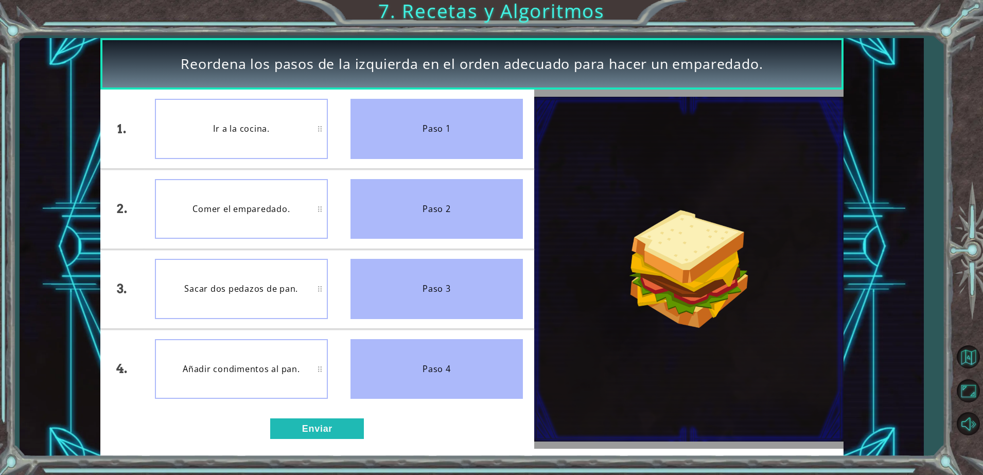
drag, startPoint x: 425, startPoint y: 143, endPoint x: 312, endPoint y: 129, distance: 113.6
click at [312, 129] on div "1. 2. 3. 4. Ir a la cocina. Comer el emparedado. Sacar dos pedazos de pan. Añad…" at bounding box center [317, 249] width 434 height 319
click at [319, 427] on button "Enviar" at bounding box center [317, 428] width 94 height 21
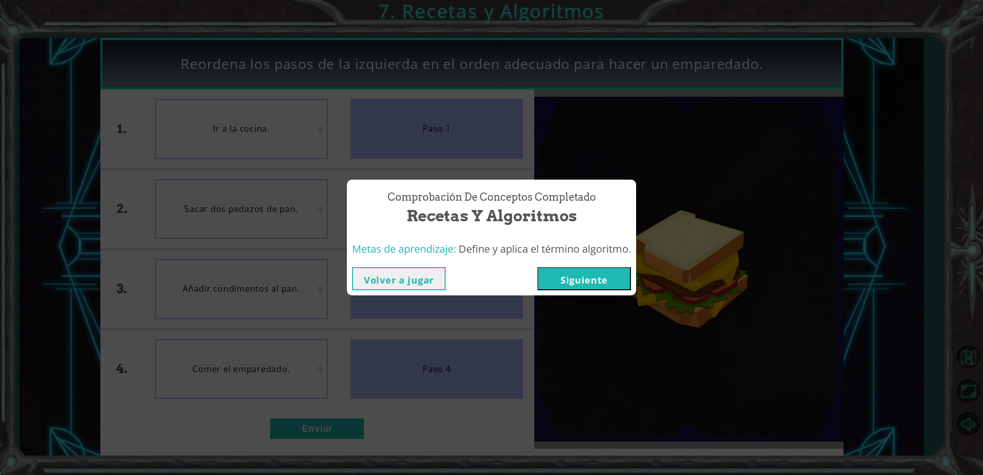
click at [584, 279] on button "Siguiente" at bounding box center [584, 278] width 94 height 23
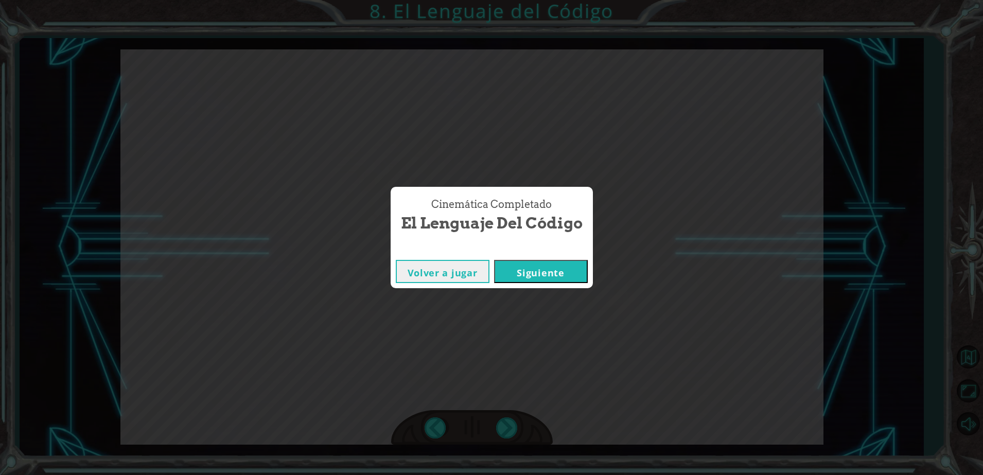
click at [550, 271] on button "Siguiente" at bounding box center [541, 271] width 94 height 23
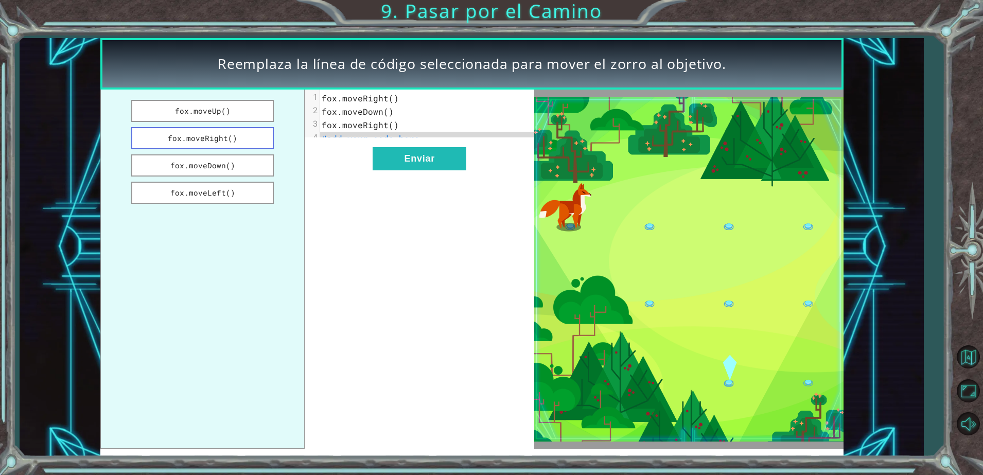
drag, startPoint x: 194, startPoint y: 144, endPoint x: 218, endPoint y: 143, distance: 24.7
click at [218, 143] on button "fox.moveRight()" at bounding box center [202, 138] width 143 height 22
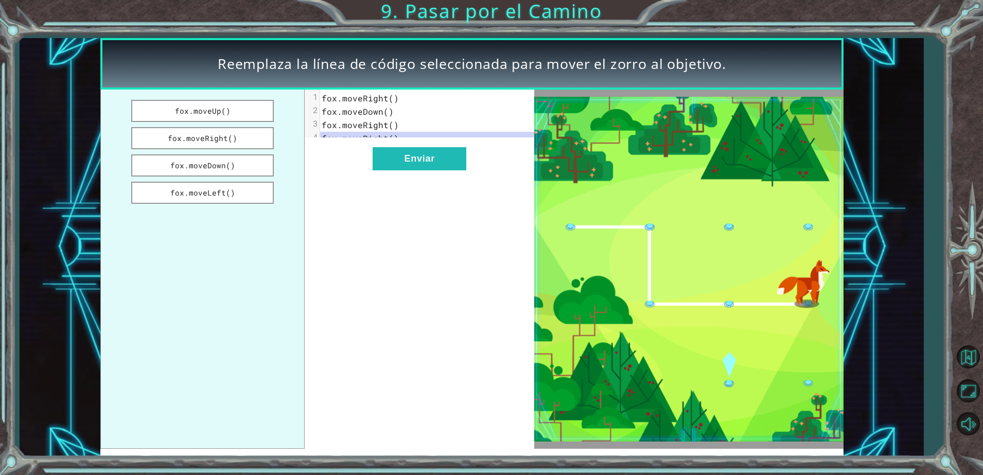
click at [347, 141] on span "fox.moveRight()" at bounding box center [360, 138] width 77 height 11
click at [199, 167] on button "fox.moveDown()" at bounding box center [202, 165] width 143 height 22
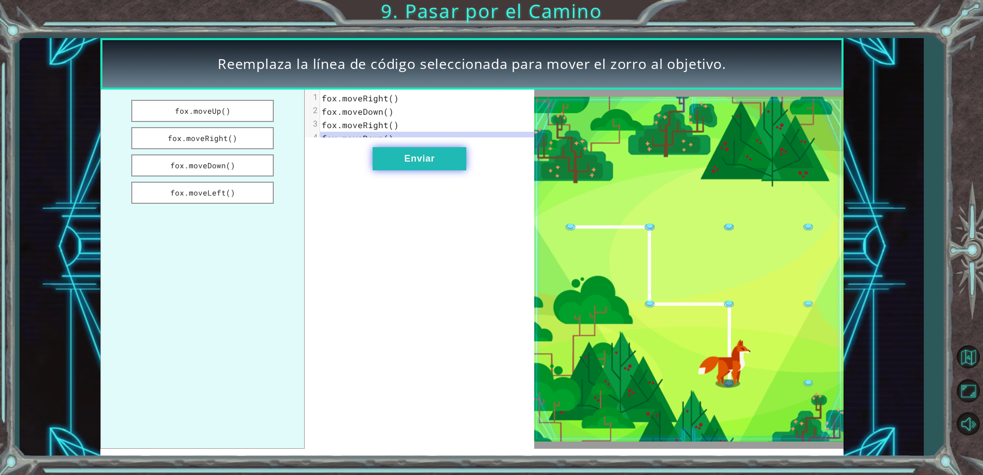
click at [418, 163] on button "Enviar" at bounding box center [420, 158] width 94 height 23
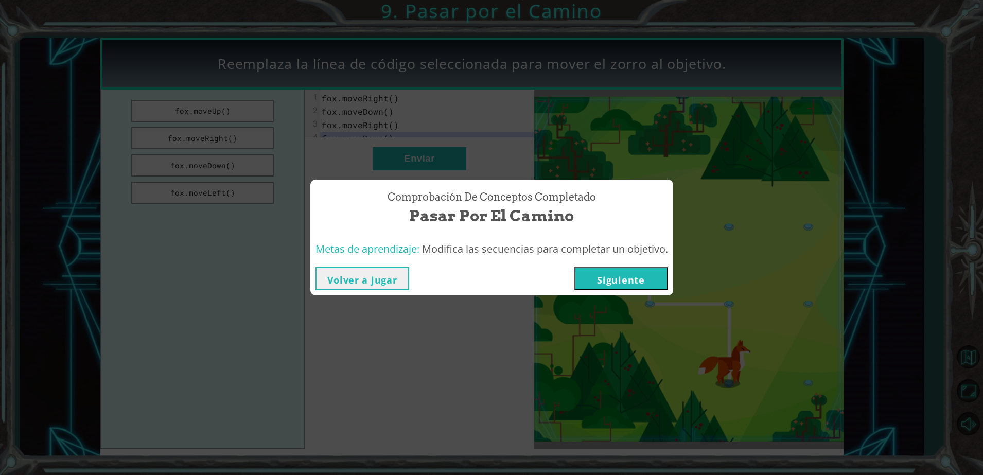
drag, startPoint x: 618, startPoint y: 294, endPoint x: 613, endPoint y: 289, distance: 7.3
click at [613, 289] on div "Volver a jugar [GEOGRAPHIC_DATA]" at bounding box center [491, 278] width 363 height 33
click at [613, 289] on button "Siguiente" at bounding box center [621, 278] width 94 height 23
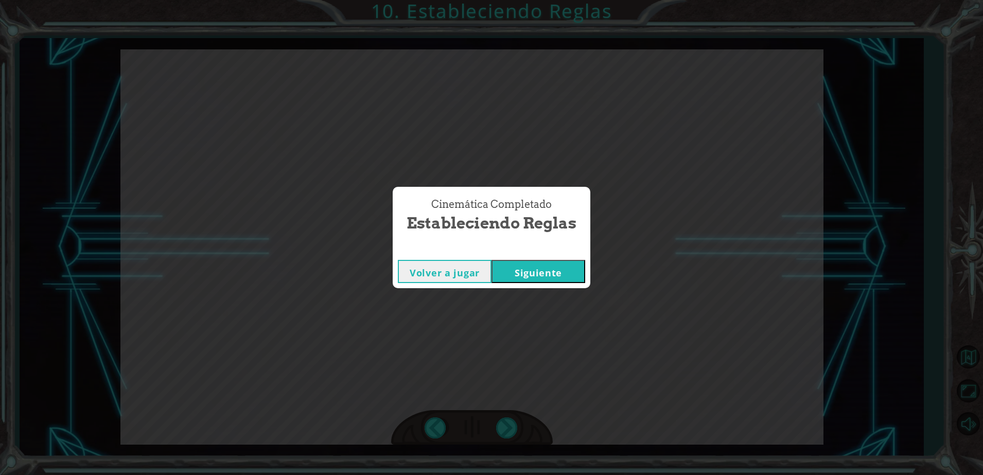
click at [539, 279] on button "Siguiente" at bounding box center [538, 271] width 94 height 23
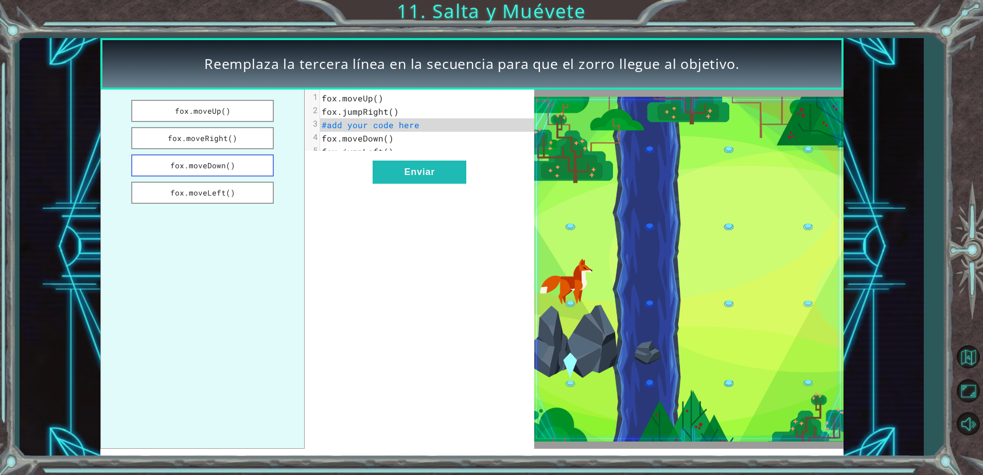
click at [205, 160] on button "fox.moveDown()" at bounding box center [202, 165] width 143 height 22
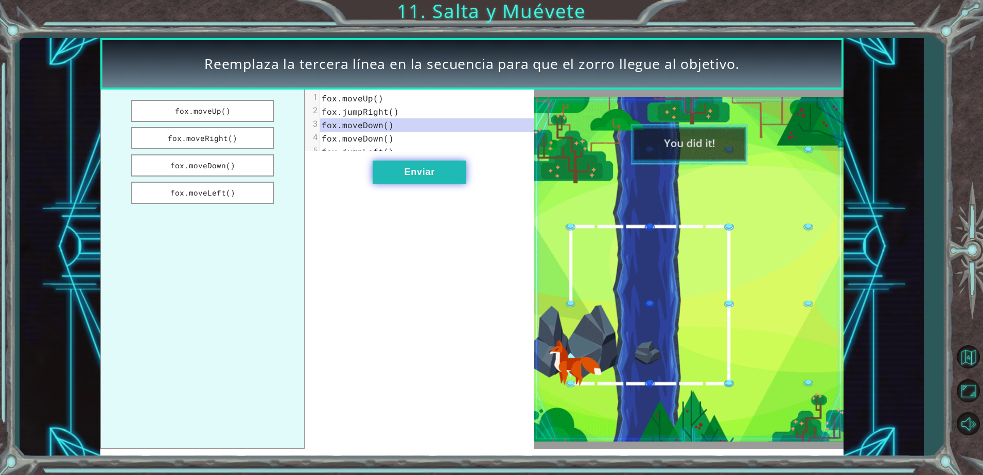
click at [408, 171] on button "Enviar" at bounding box center [420, 172] width 94 height 23
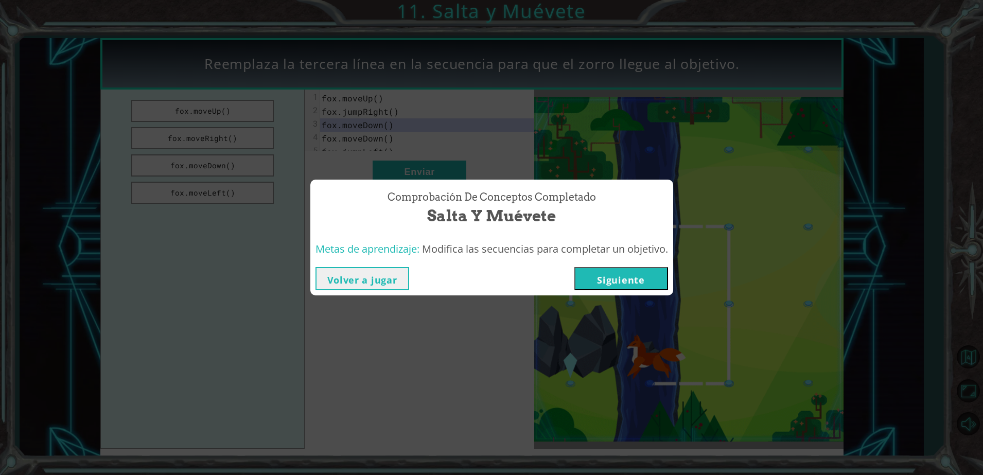
click at [618, 278] on button "Siguiente" at bounding box center [621, 278] width 94 height 23
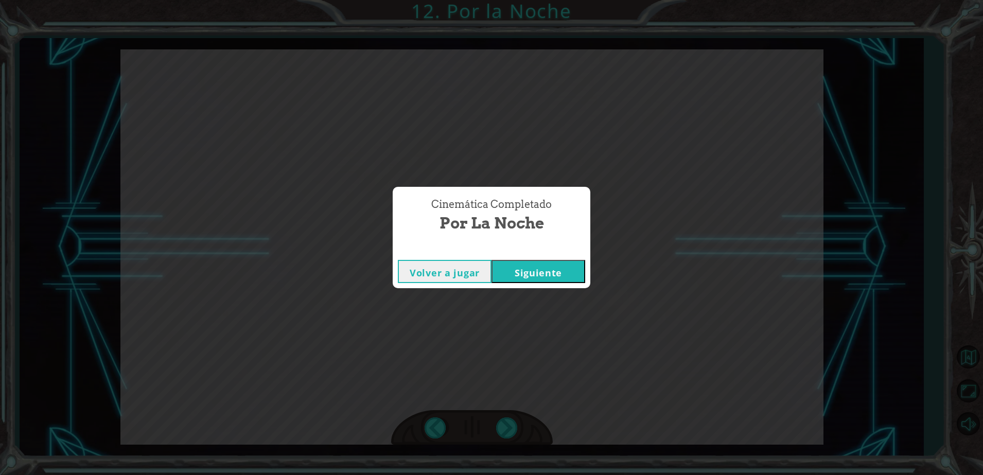
click at [965, 355] on div "Cinemática Completado Por la Noche Volver a jugar [GEOGRAPHIC_DATA]" at bounding box center [491, 237] width 983 height 475
click at [481, 272] on button "Volver a jugar" at bounding box center [445, 271] width 94 height 23
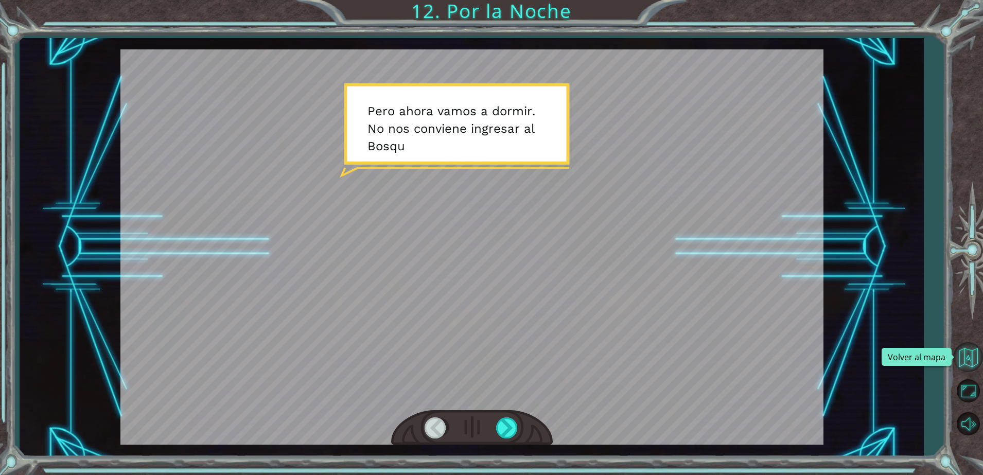
click at [970, 344] on button "Volver al mapa" at bounding box center [968, 357] width 30 height 30
